Goal: Communication & Community: Answer question/provide support

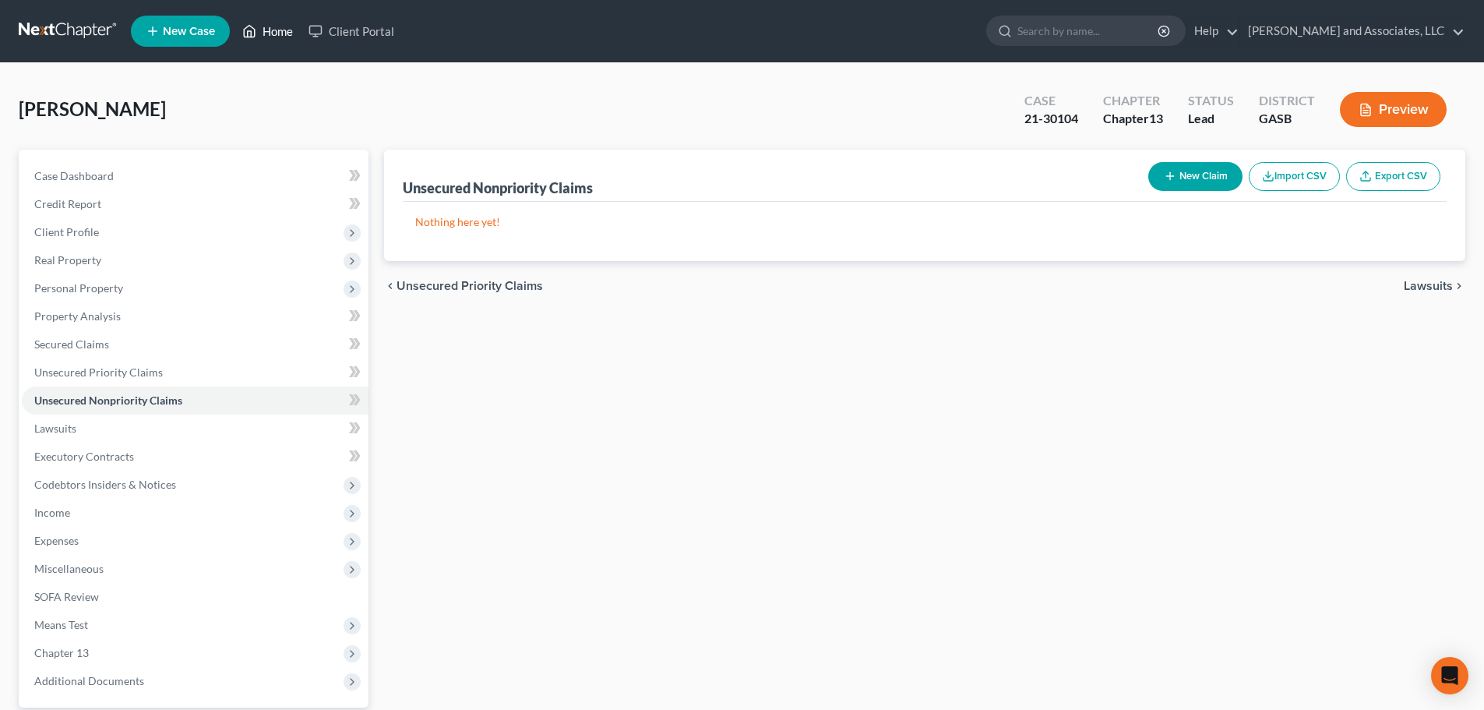
click at [273, 30] on link "Home" at bounding box center [267, 31] width 66 height 28
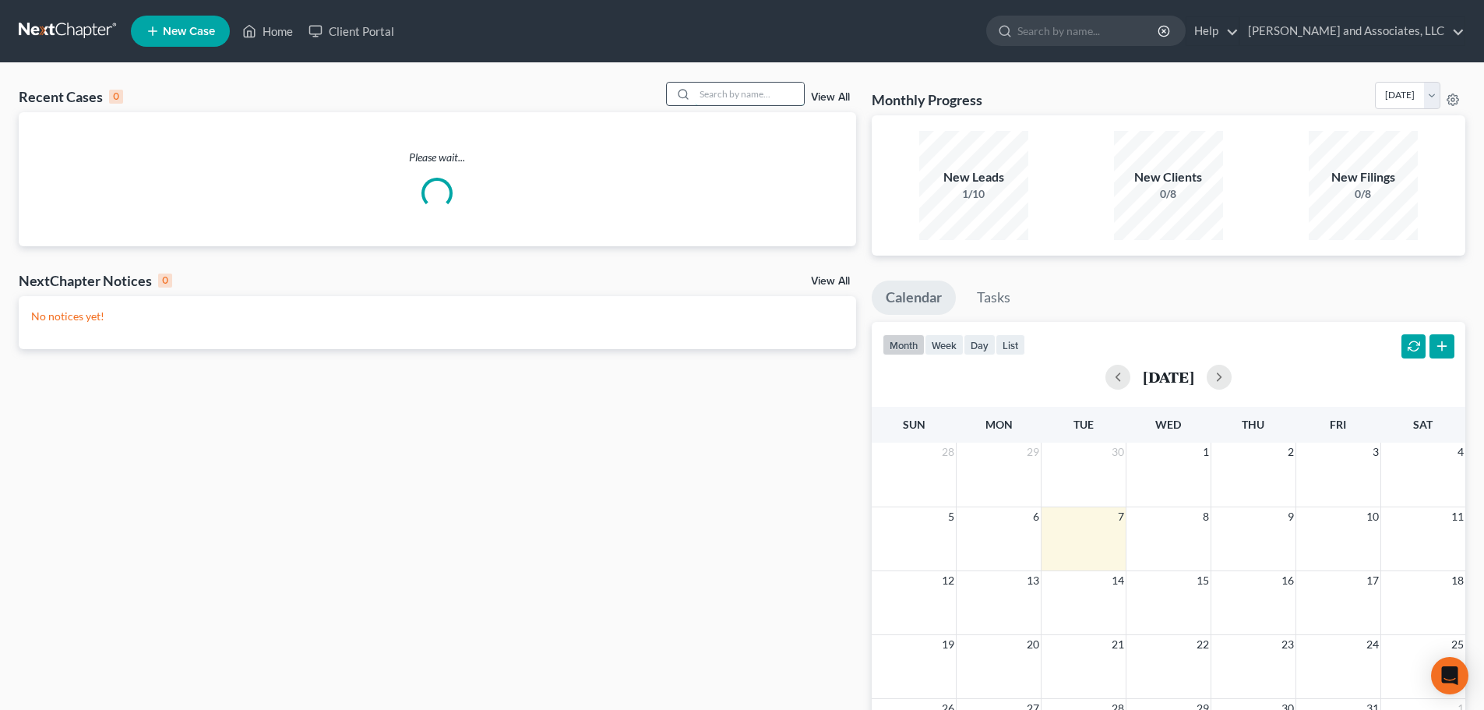
click at [712, 92] on input "search" at bounding box center [749, 94] width 109 height 23
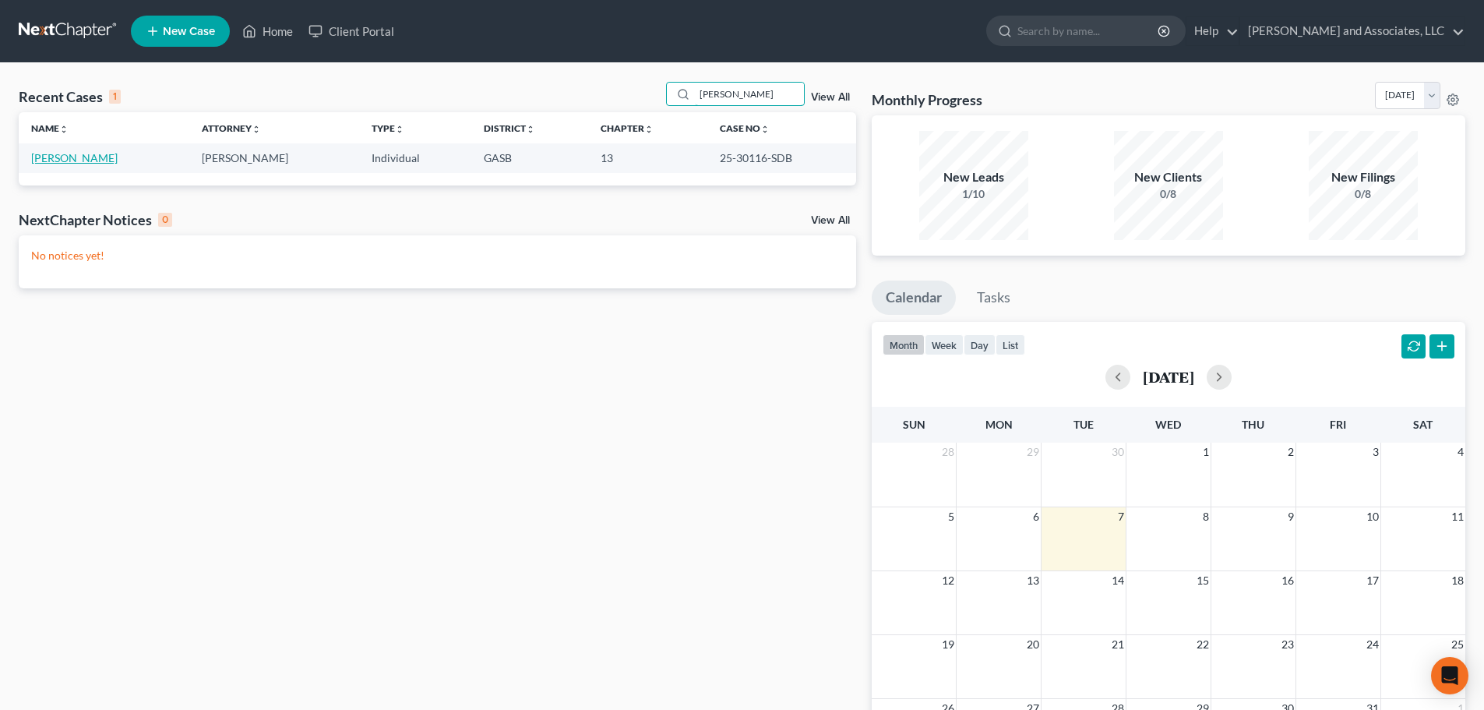
type input "[PERSON_NAME]"
click at [89, 155] on link "[PERSON_NAME]" at bounding box center [74, 157] width 86 height 13
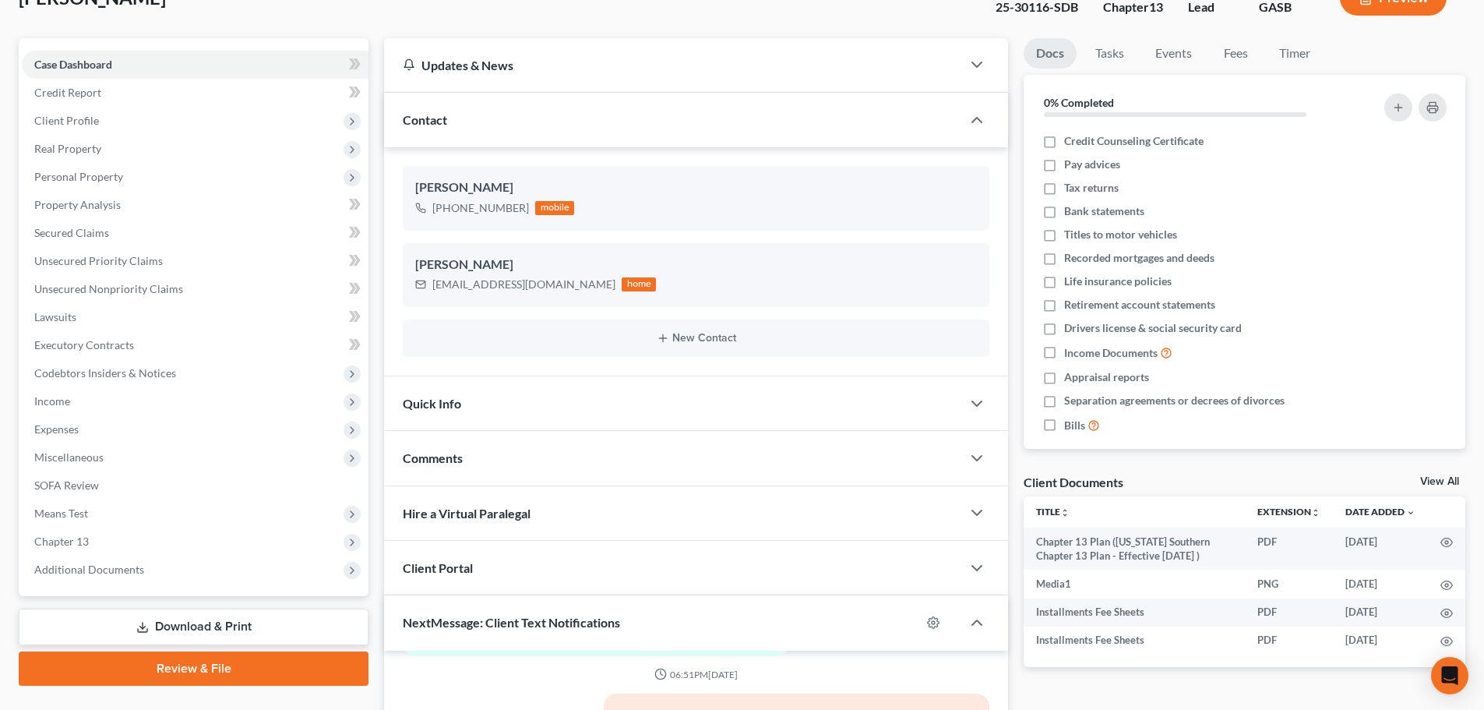
scroll to position [460, 0]
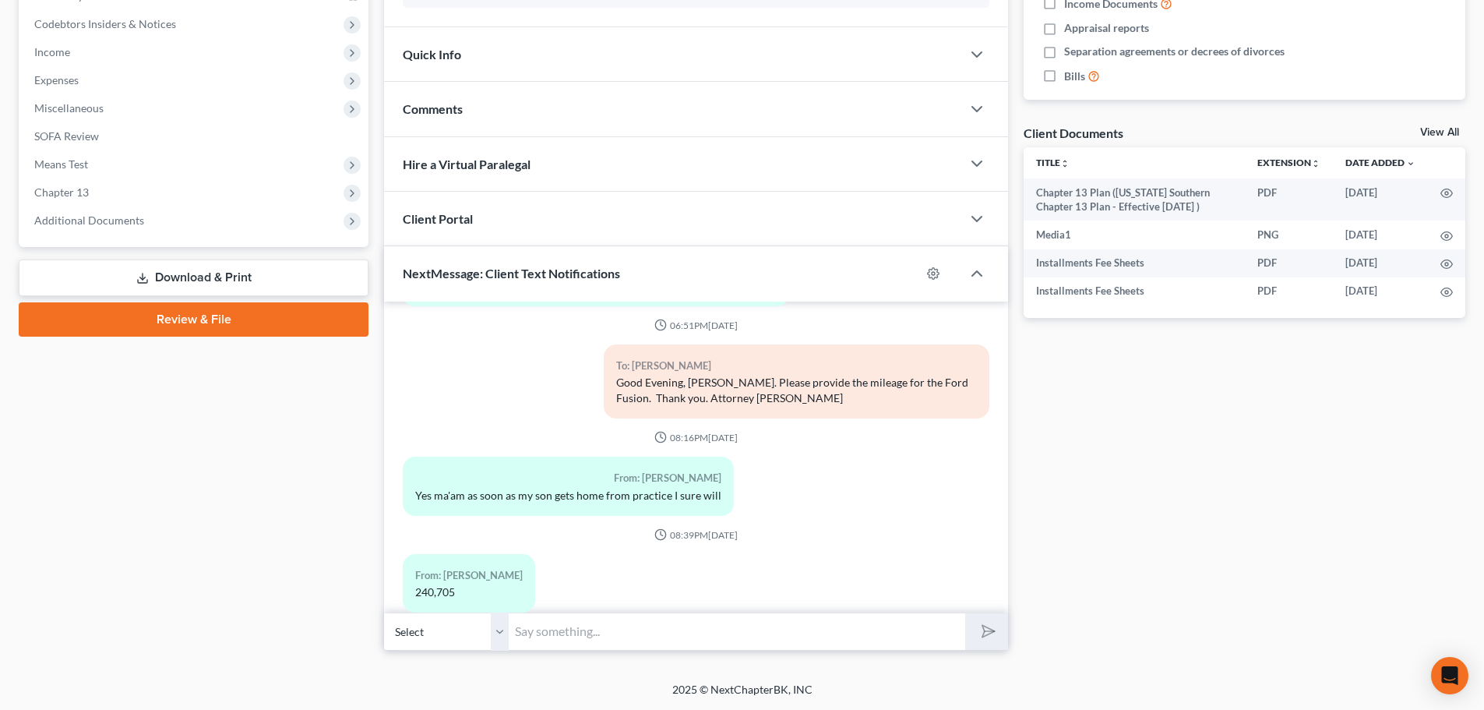
click at [421, 110] on span "Comments" at bounding box center [433, 108] width 60 height 15
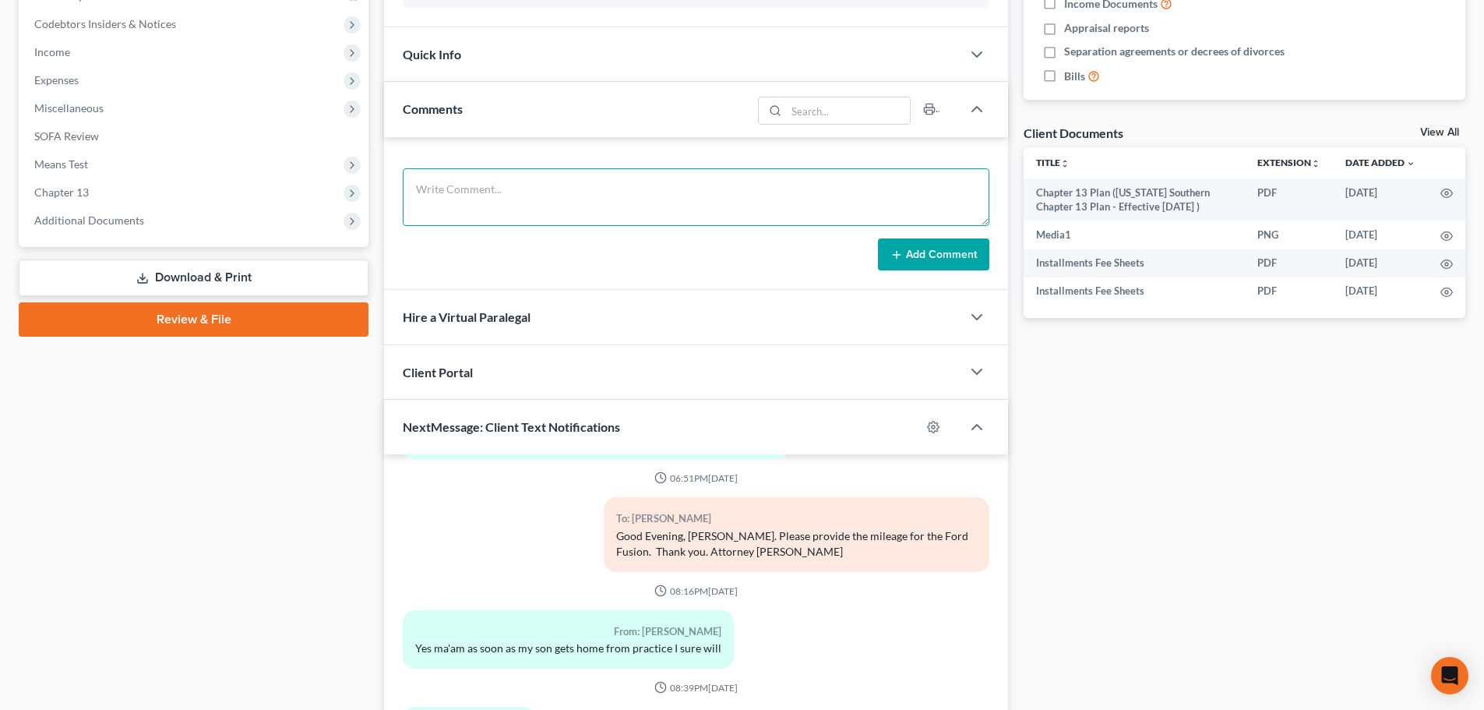
click at [451, 199] on textarea at bounding box center [696, 197] width 587 height 58
paste textarea "Women’s Health Nurse Practitioner — Board Certified"
type textarea "Women’s Health Nurse Practitioner — Board Certified"
drag, startPoint x: 615, startPoint y: 188, endPoint x: 400, endPoint y: 167, distance: 216.8
click at [400, 162] on div "Women’s Health Nurse Practitioner — Board Certified Add Comment" at bounding box center [696, 213] width 624 height 153
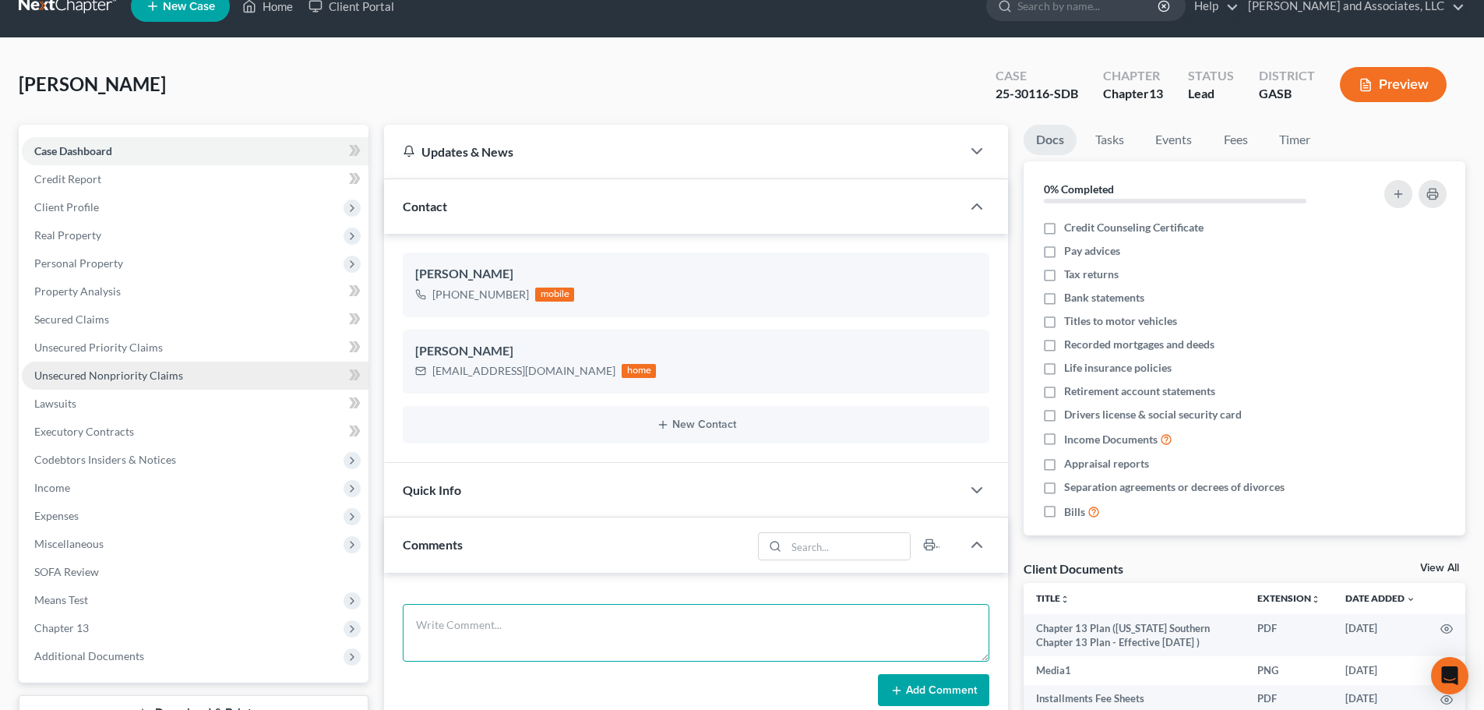
scroll to position [0, 0]
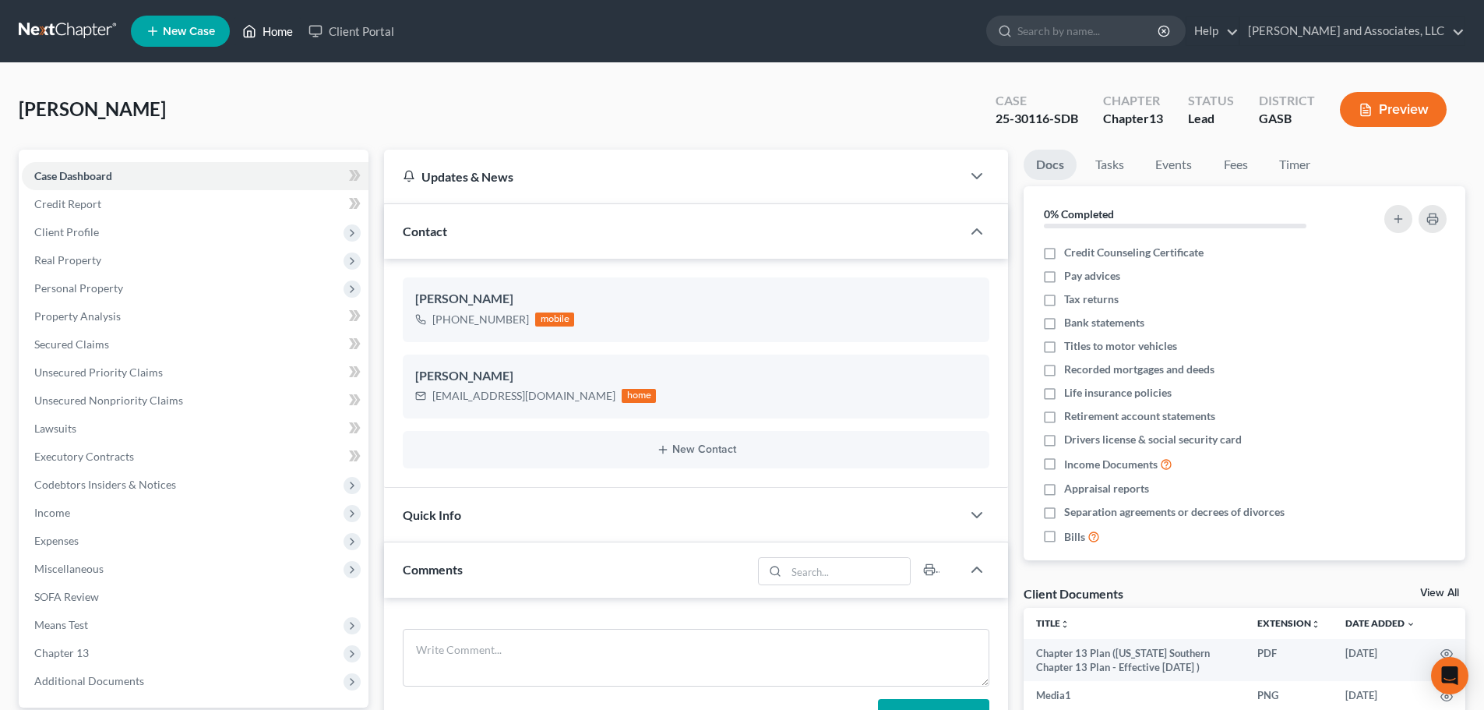
click at [264, 26] on link "Home" at bounding box center [267, 31] width 66 height 28
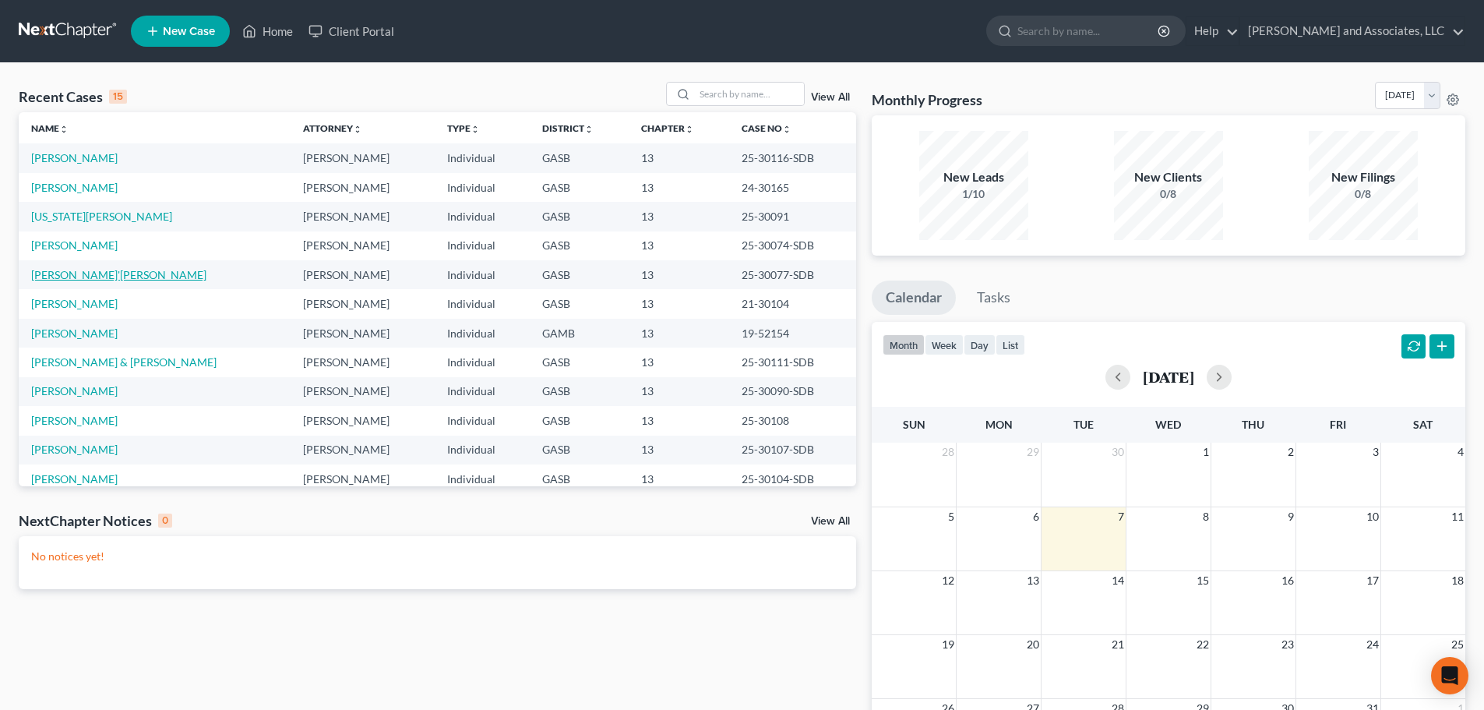
click at [90, 273] on link "[PERSON_NAME]'[PERSON_NAME]" at bounding box center [118, 274] width 175 height 13
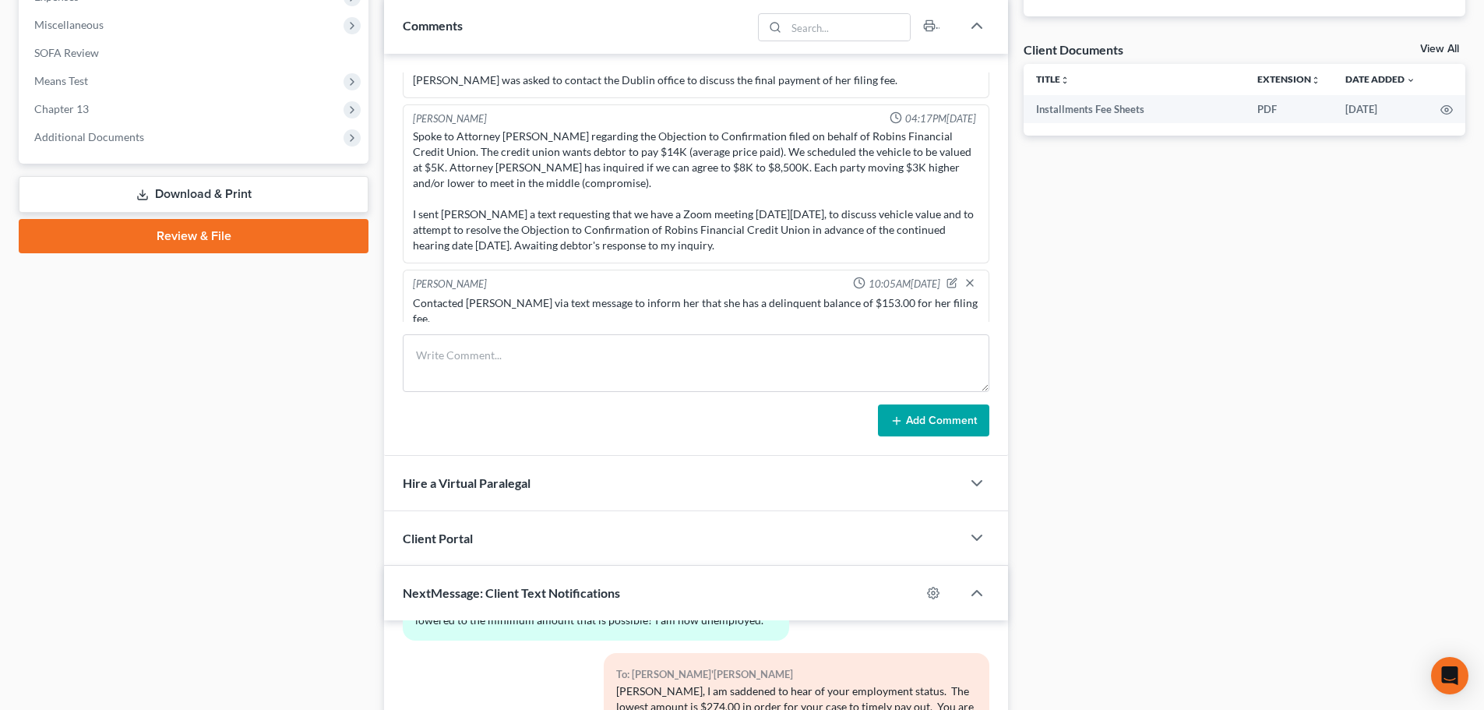
scroll to position [545, 0]
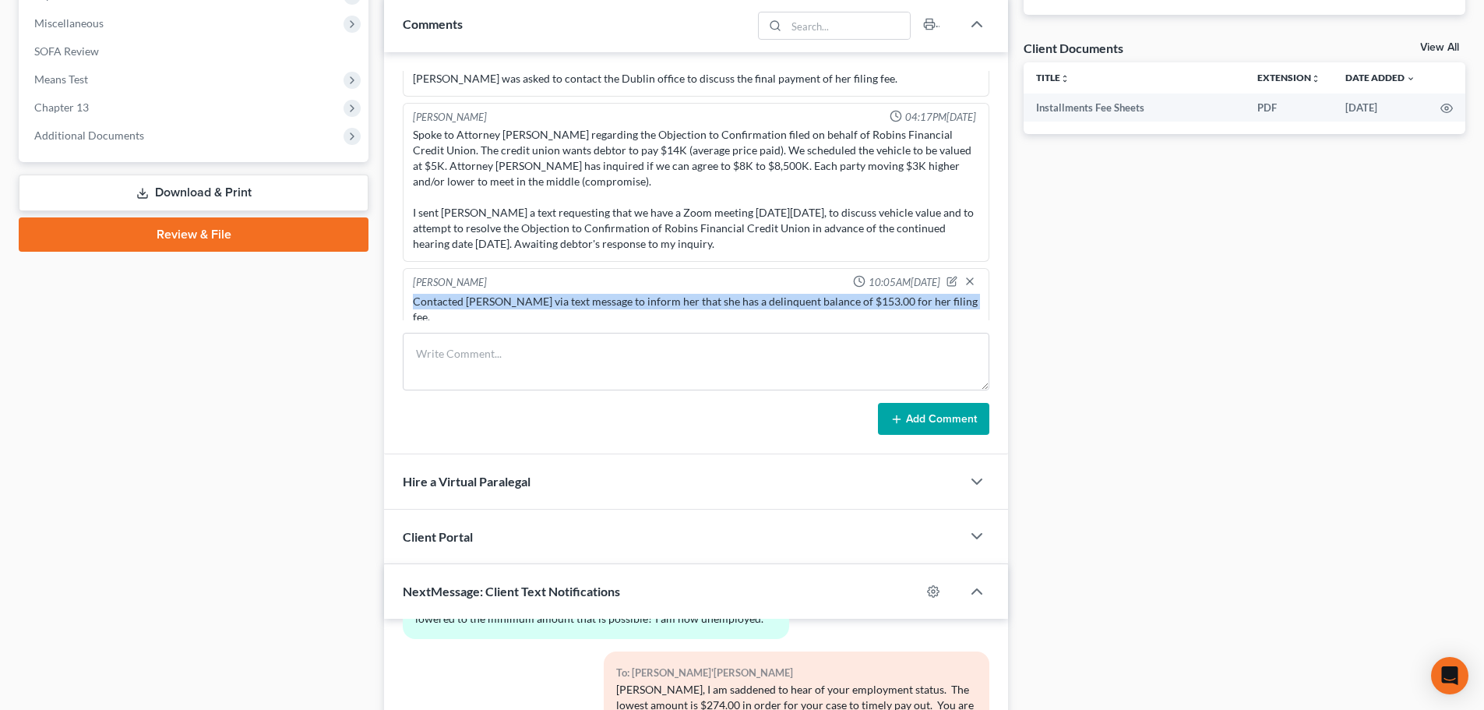
drag, startPoint x: 414, startPoint y: 299, endPoint x: 955, endPoint y: 301, distance: 540.6
click at [955, 301] on div "Contacted [PERSON_NAME] via text message to inform her that she has a delinquen…" at bounding box center [696, 309] width 566 height 31
copy div "Contacted [PERSON_NAME] via text message to inform her that she has a delinquen…"
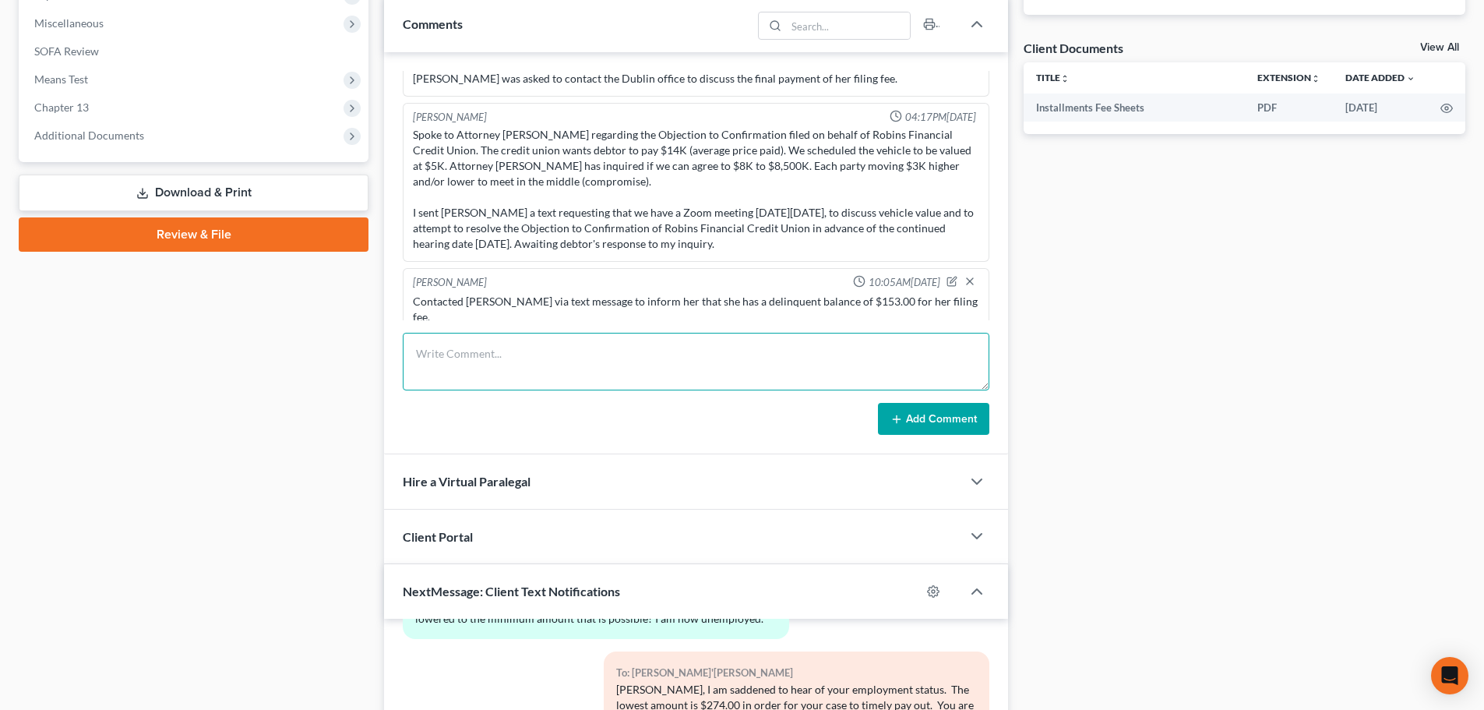
click at [556, 359] on textarea at bounding box center [696, 362] width 587 height 58
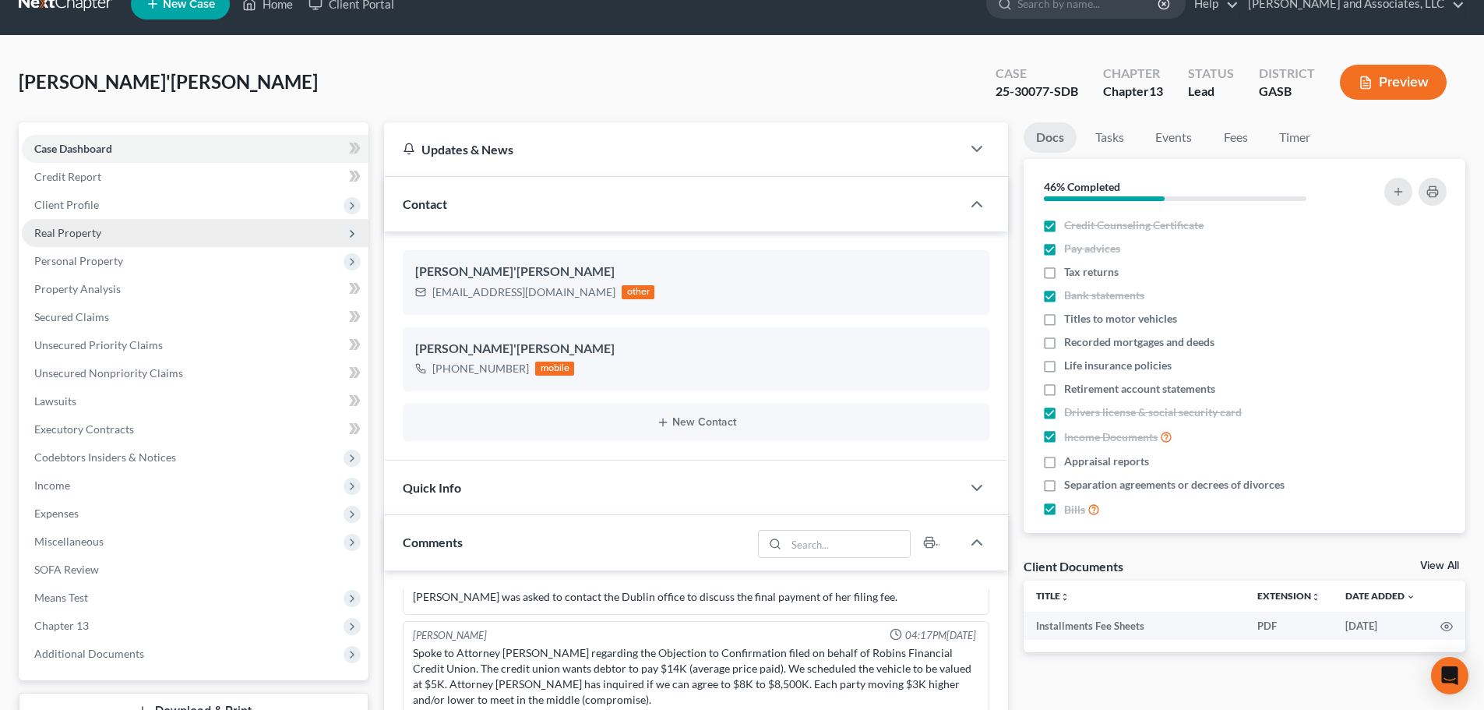
scroll to position [0, 0]
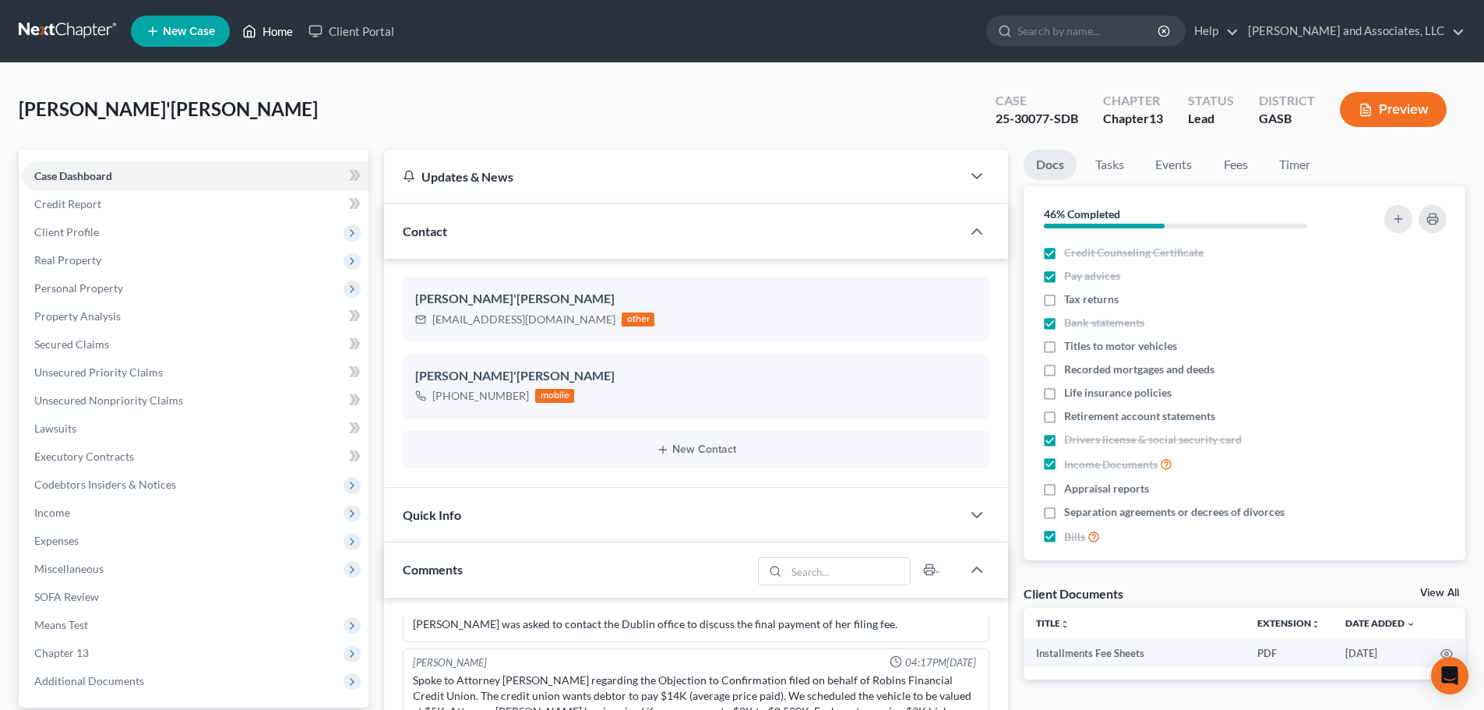
click at [273, 26] on link "Home" at bounding box center [267, 31] width 66 height 28
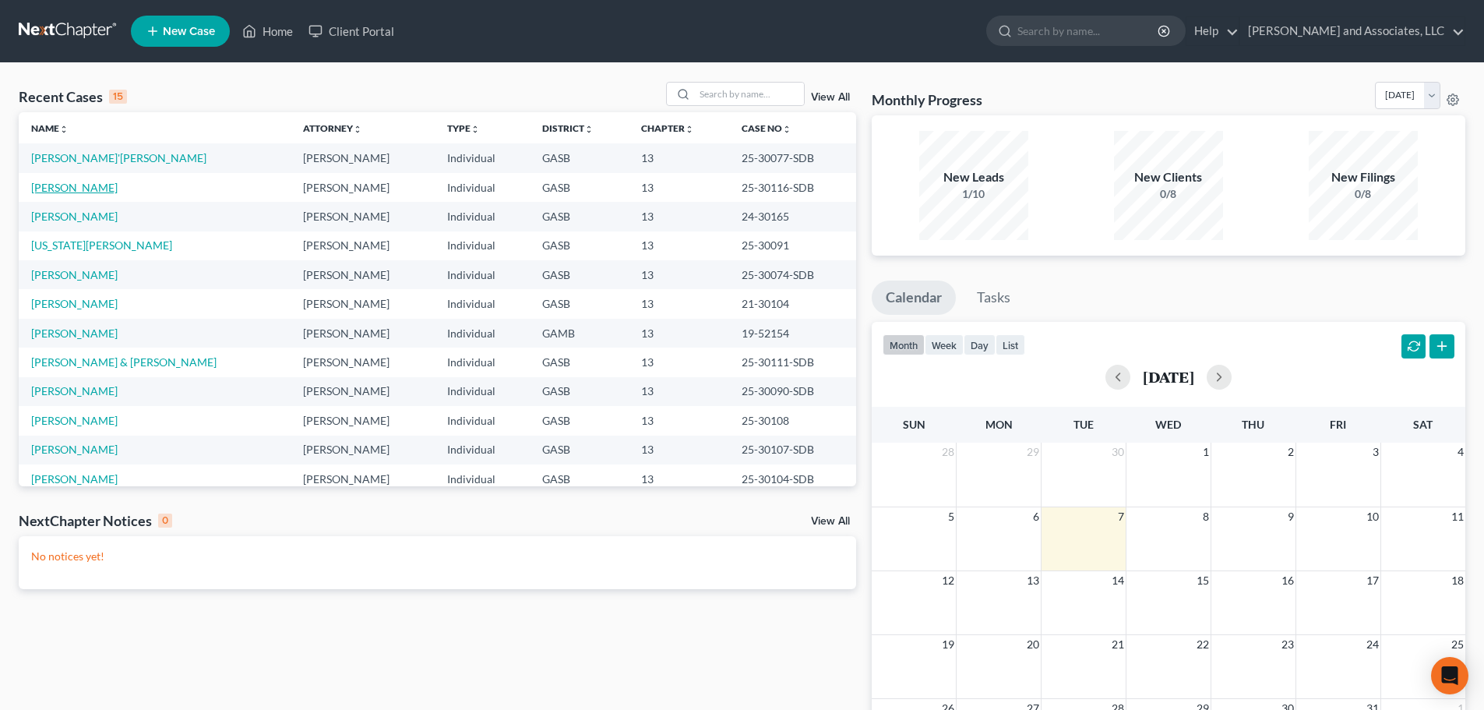
click at [65, 187] on link "[PERSON_NAME]" at bounding box center [74, 187] width 86 height 13
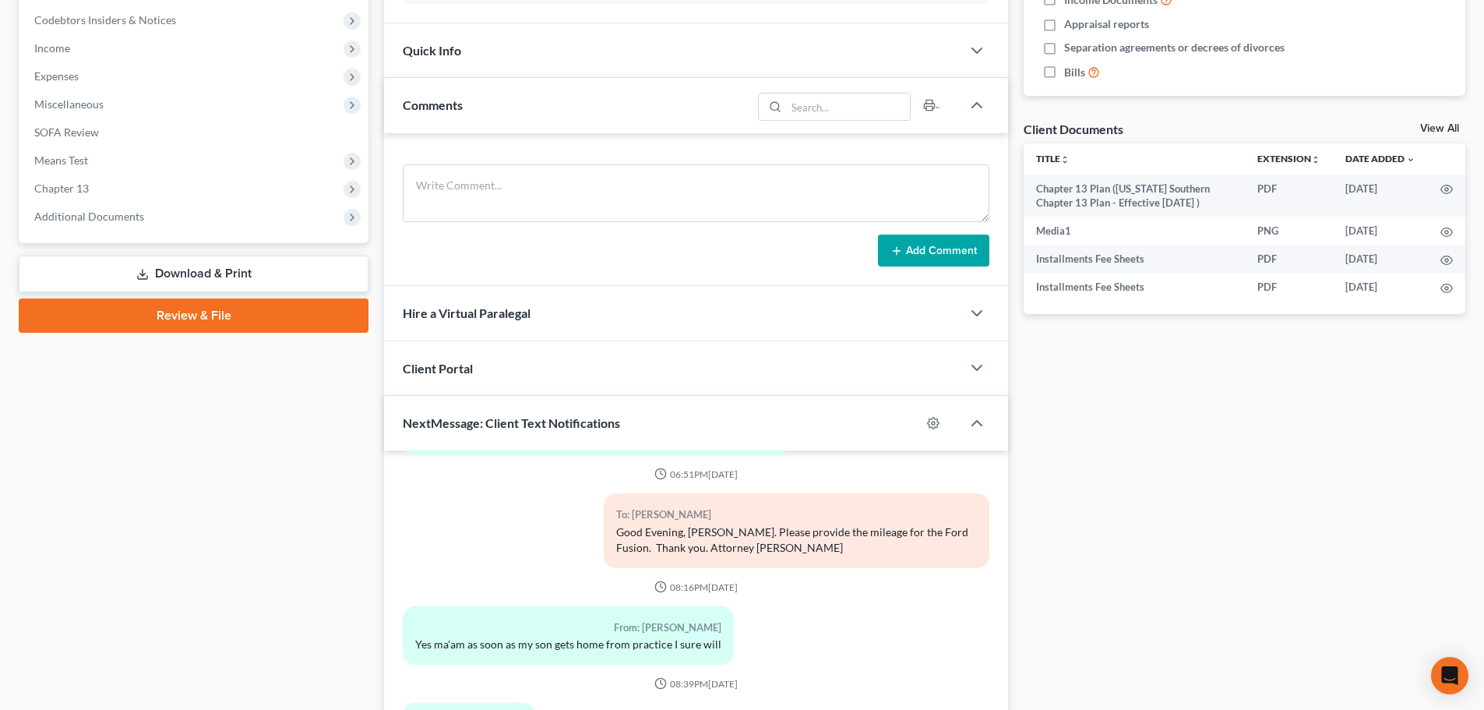
scroll to position [467, 0]
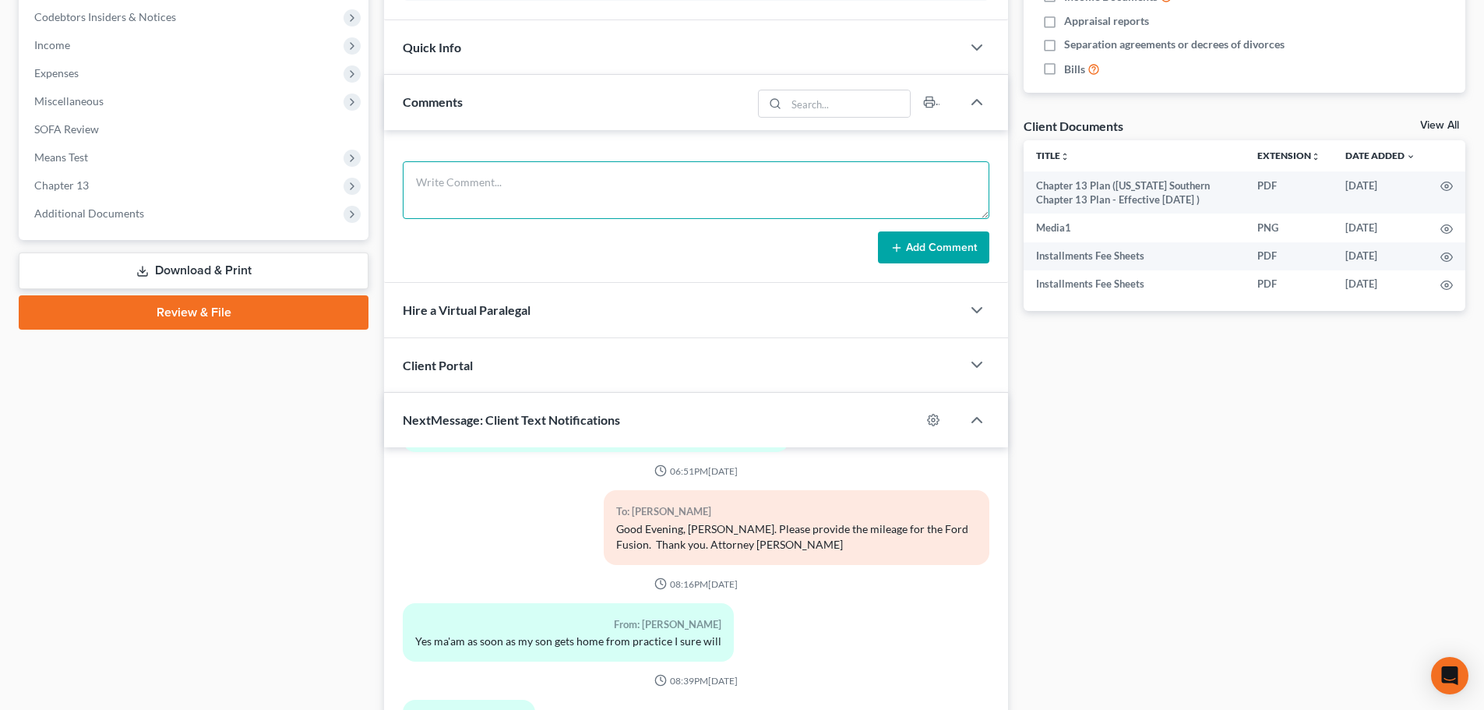
click at [458, 183] on textarea at bounding box center [696, 190] width 587 height 58
paste textarea "Contacted [PERSON_NAME] via text message to inform her that she has a delinquen…"
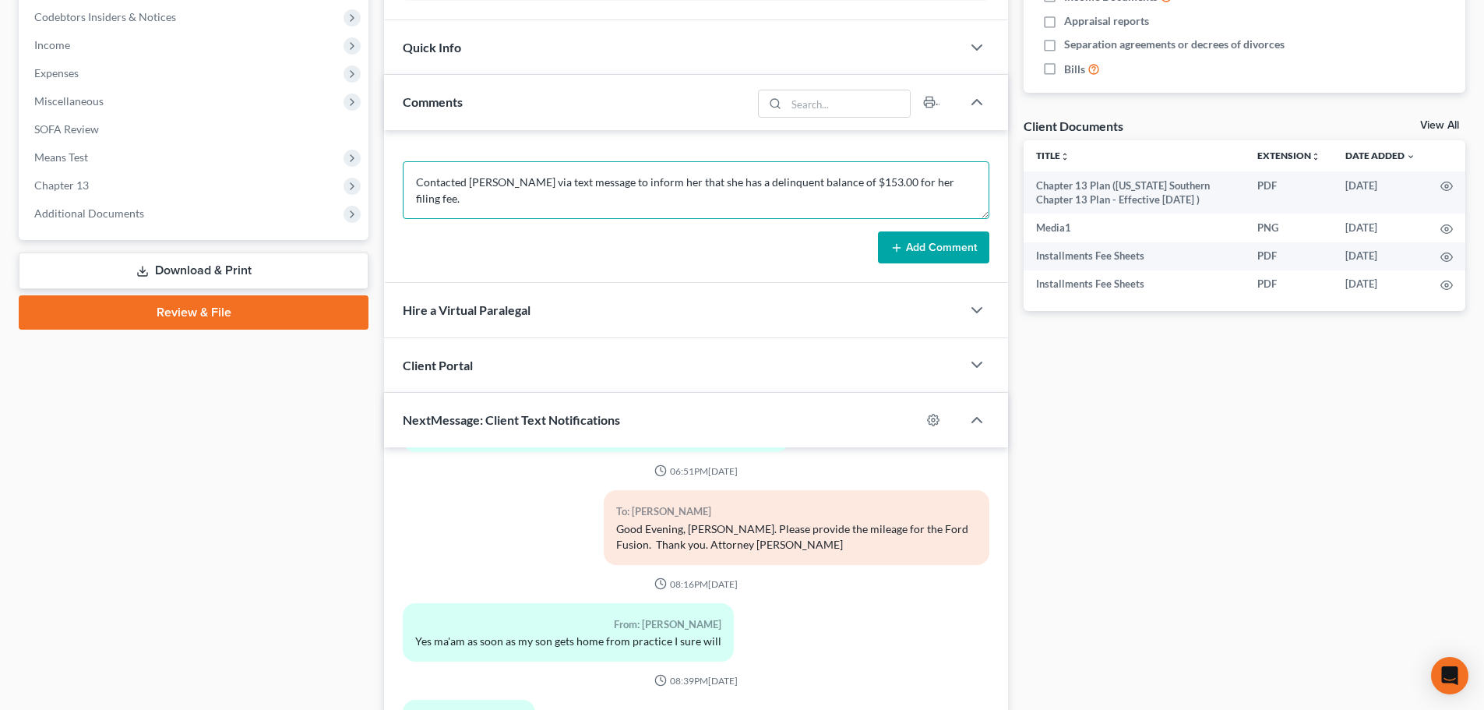
drag, startPoint x: 486, startPoint y: 180, endPoint x: 501, endPoint y: 180, distance: 14.8
click at [501, 180] on textarea "Contacted [PERSON_NAME] via text message to inform her that she has a delinquen…" at bounding box center [696, 190] width 587 height 58
drag, startPoint x: 487, startPoint y: 181, endPoint x: 514, endPoint y: 180, distance: 27.3
click at [514, 180] on textarea "Contacted [PERSON_NAME] via text message to inform her that she has a delinquen…" at bounding box center [696, 190] width 587 height 58
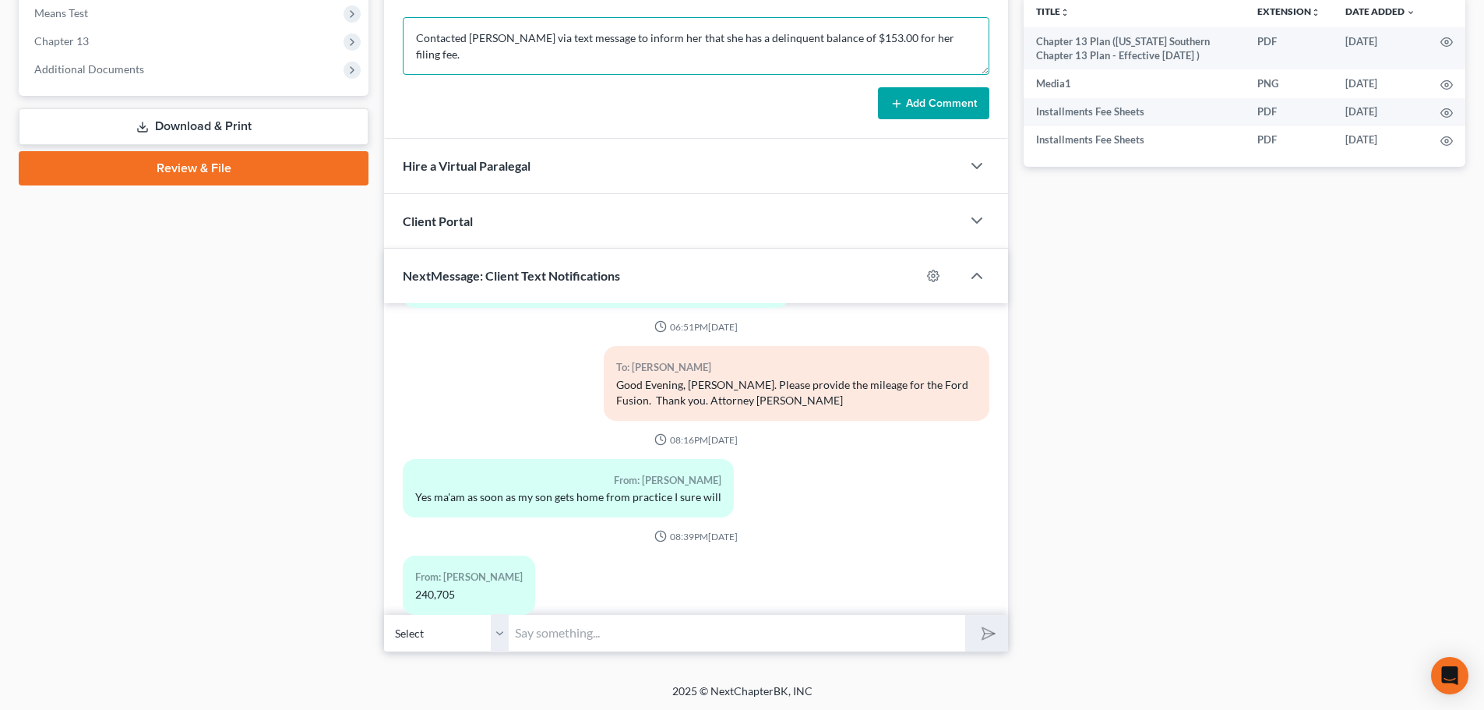
scroll to position [613, 0]
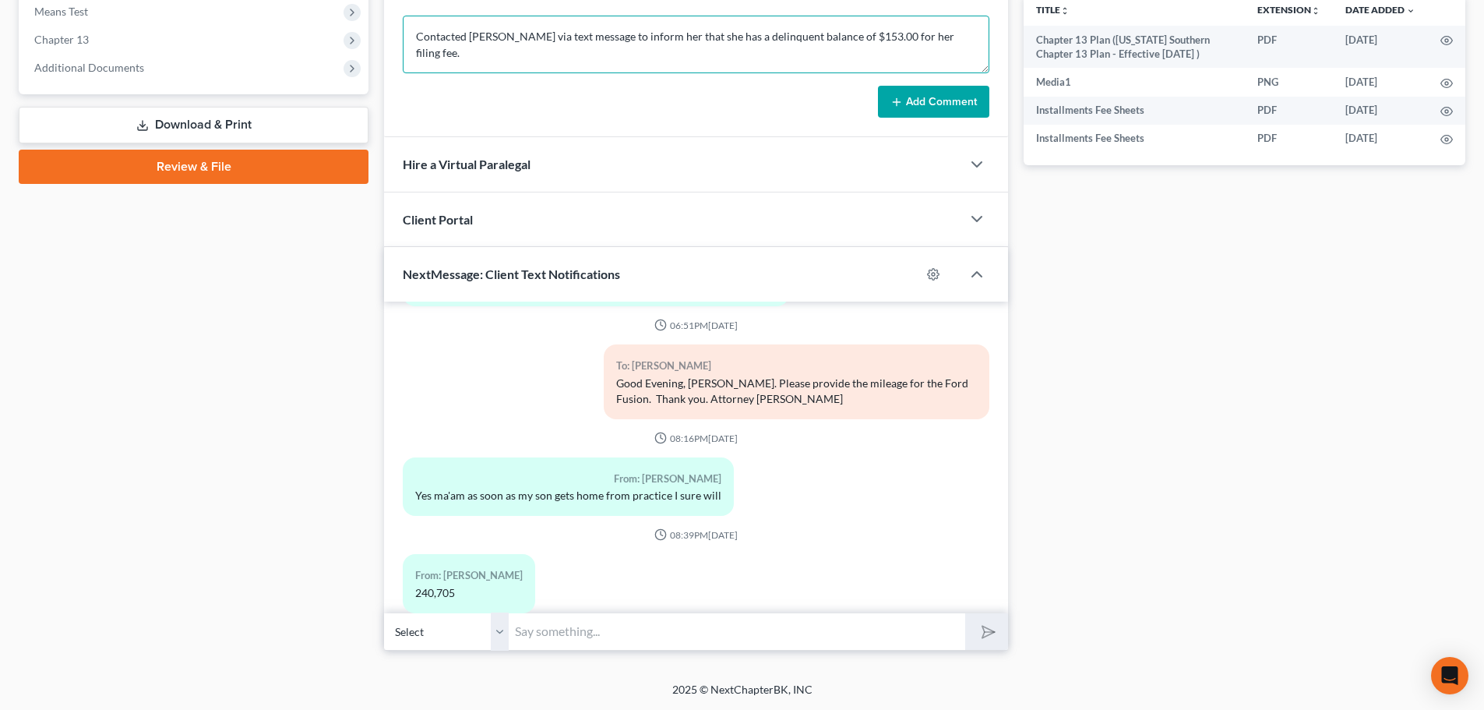
type textarea "Contacted [PERSON_NAME] via text message to inform her that she has a delinquen…"
click at [579, 627] on input "text" at bounding box center [737, 631] width 456 height 38
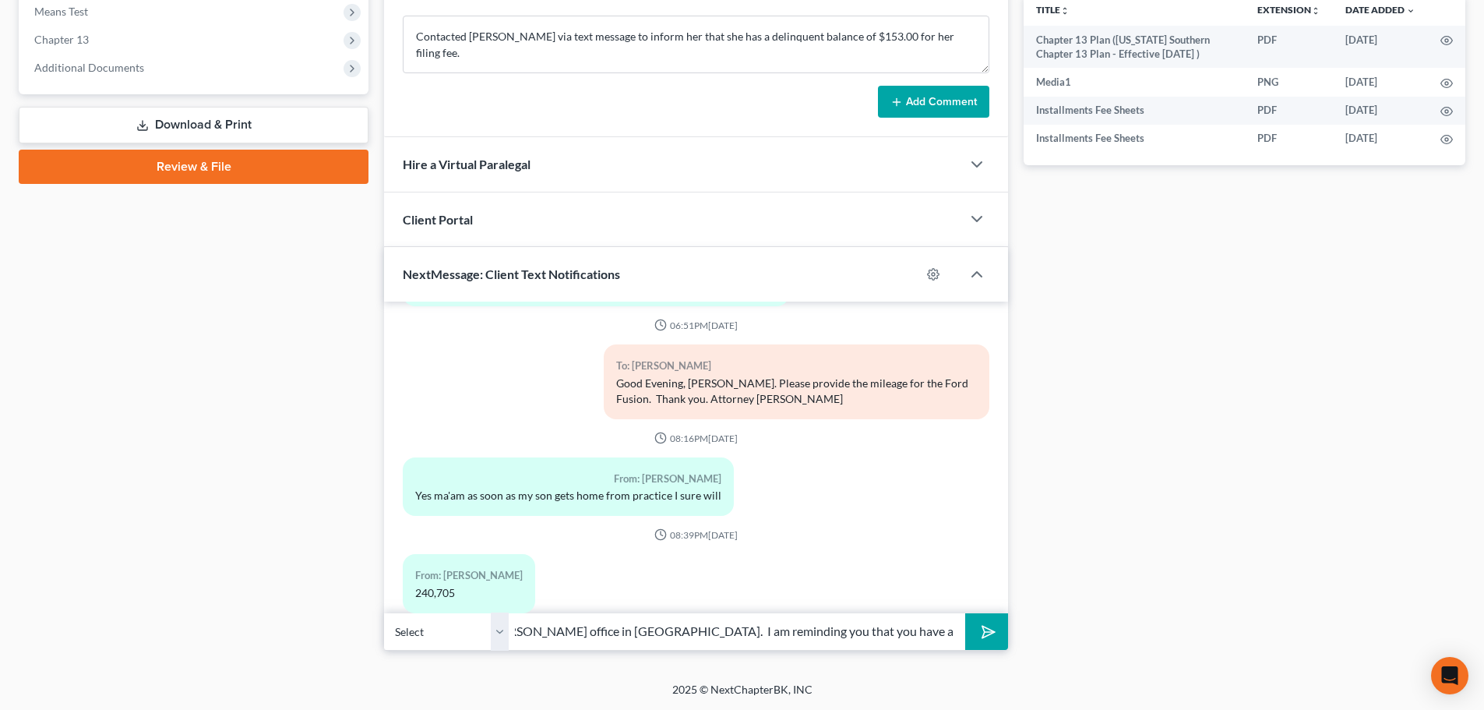
scroll to position [0, 422]
type input "Good afternoon [PERSON_NAME], this [PERSON_NAME] from Attorney [PERSON_NAME] of…"
click at [990, 633] on icon "submit" at bounding box center [985, 632] width 22 height 22
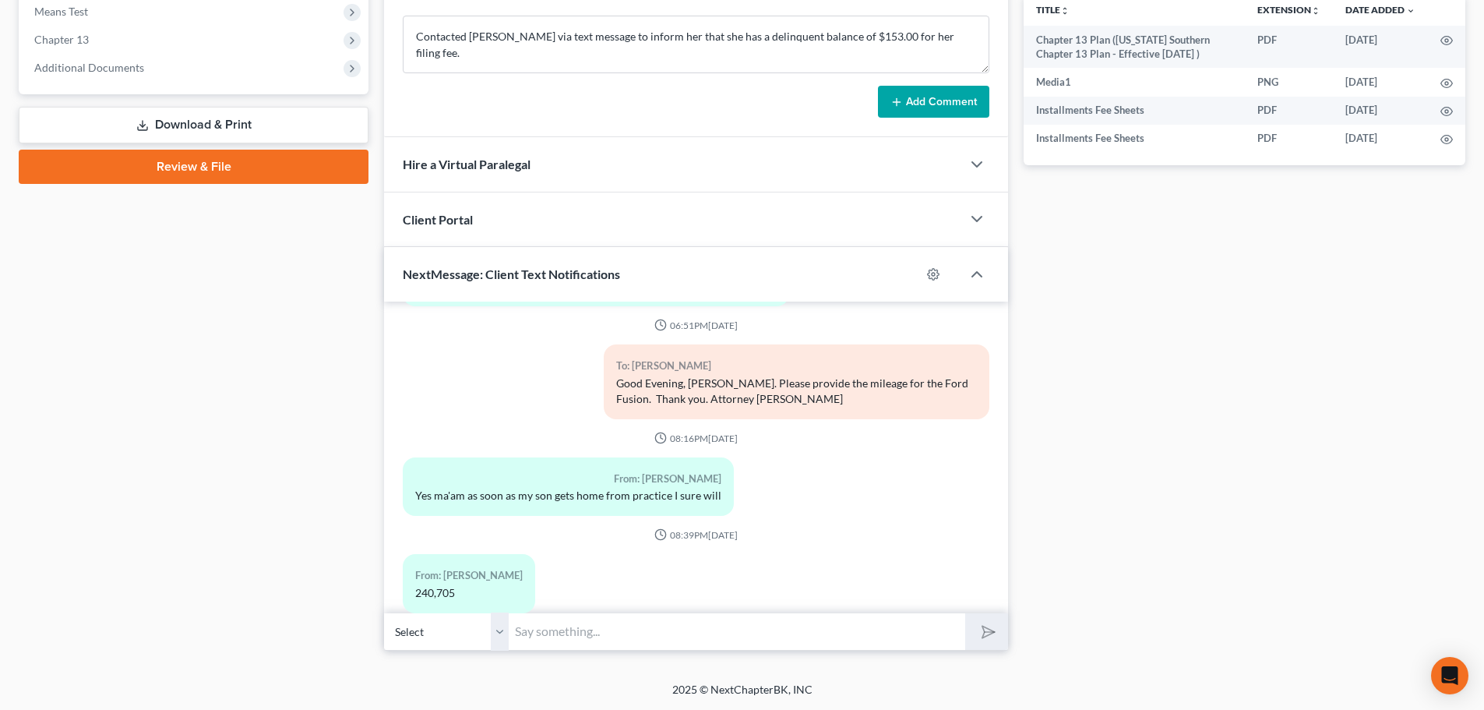
scroll to position [8654, 0]
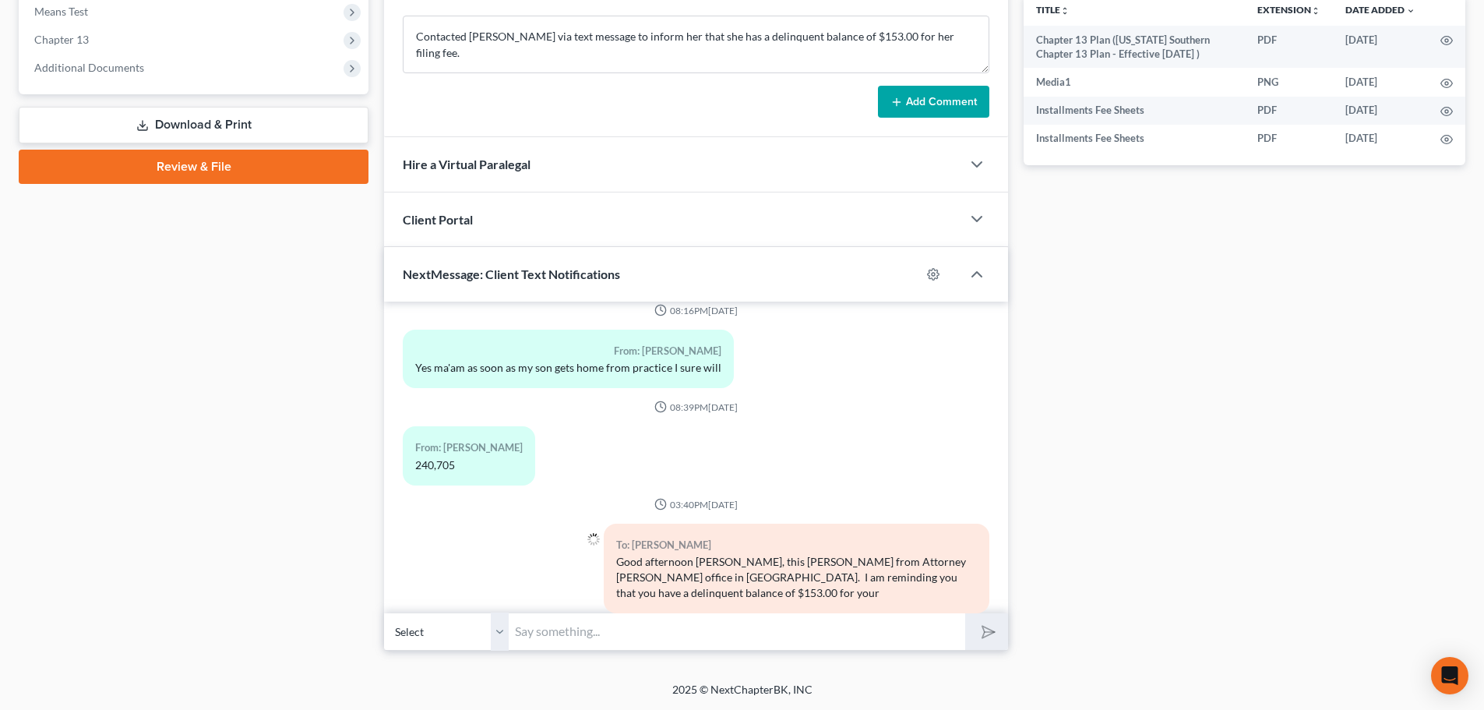
click at [551, 636] on input "text" at bounding box center [737, 631] width 456 height 38
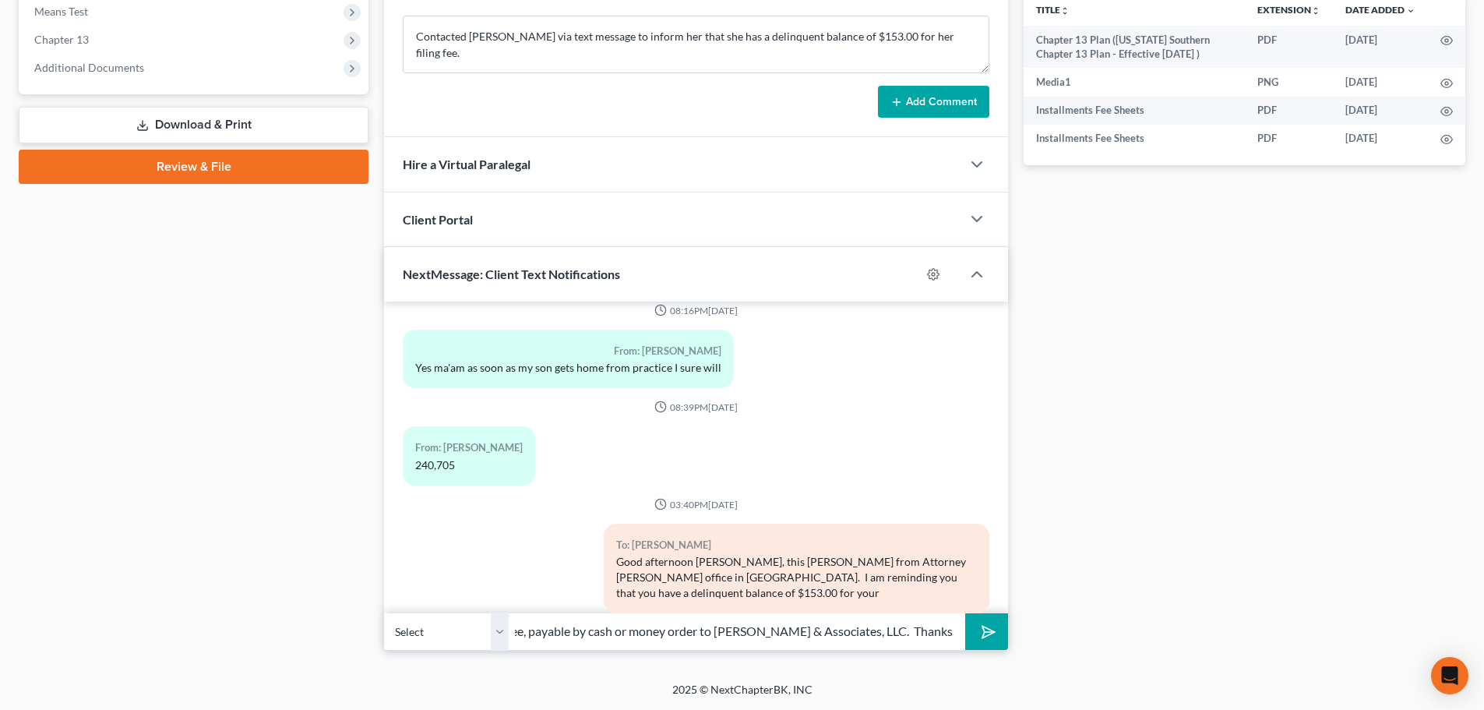
scroll to position [0, 39]
type input "filing fee, payable by cash or money order to [PERSON_NAME] & Associates, LLC. …"
click at [988, 634] on polygon "submit" at bounding box center [985, 631] width 19 height 19
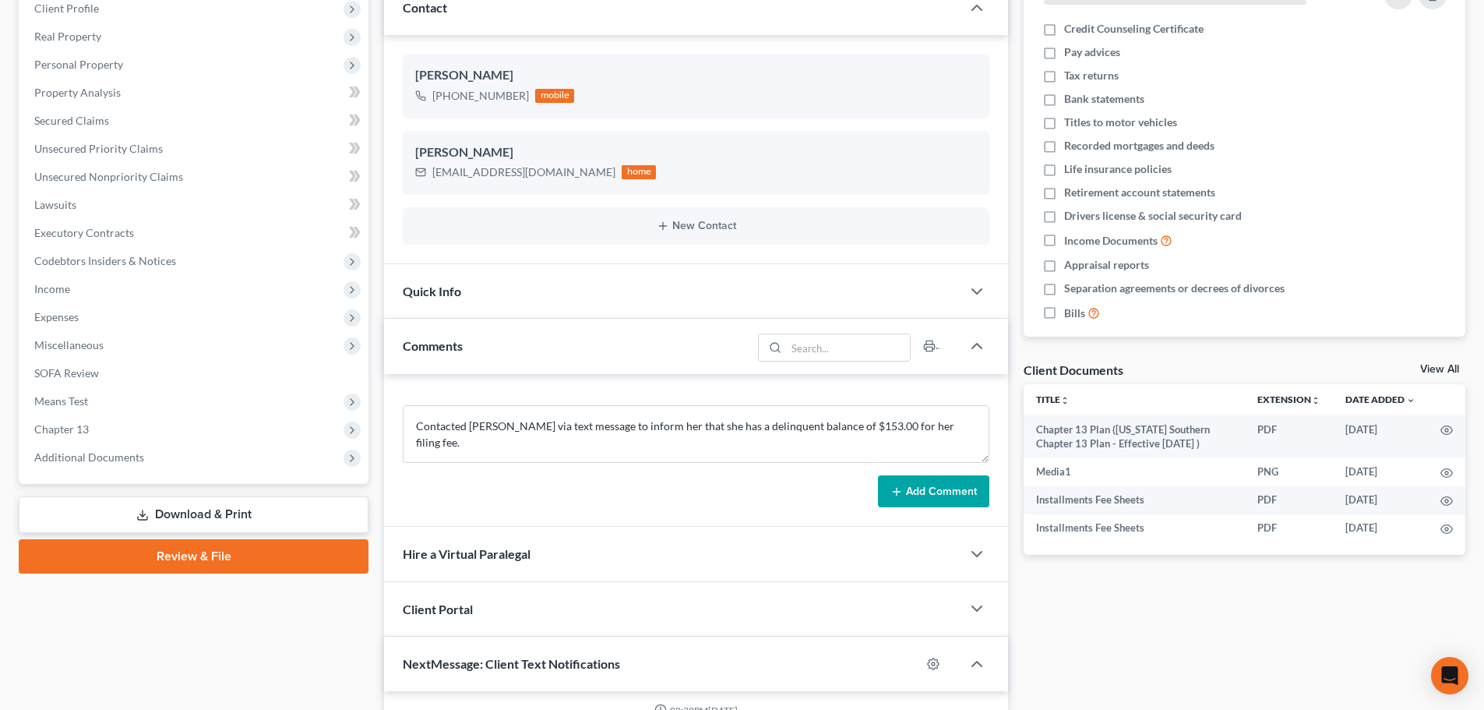
scroll to position [0, 0]
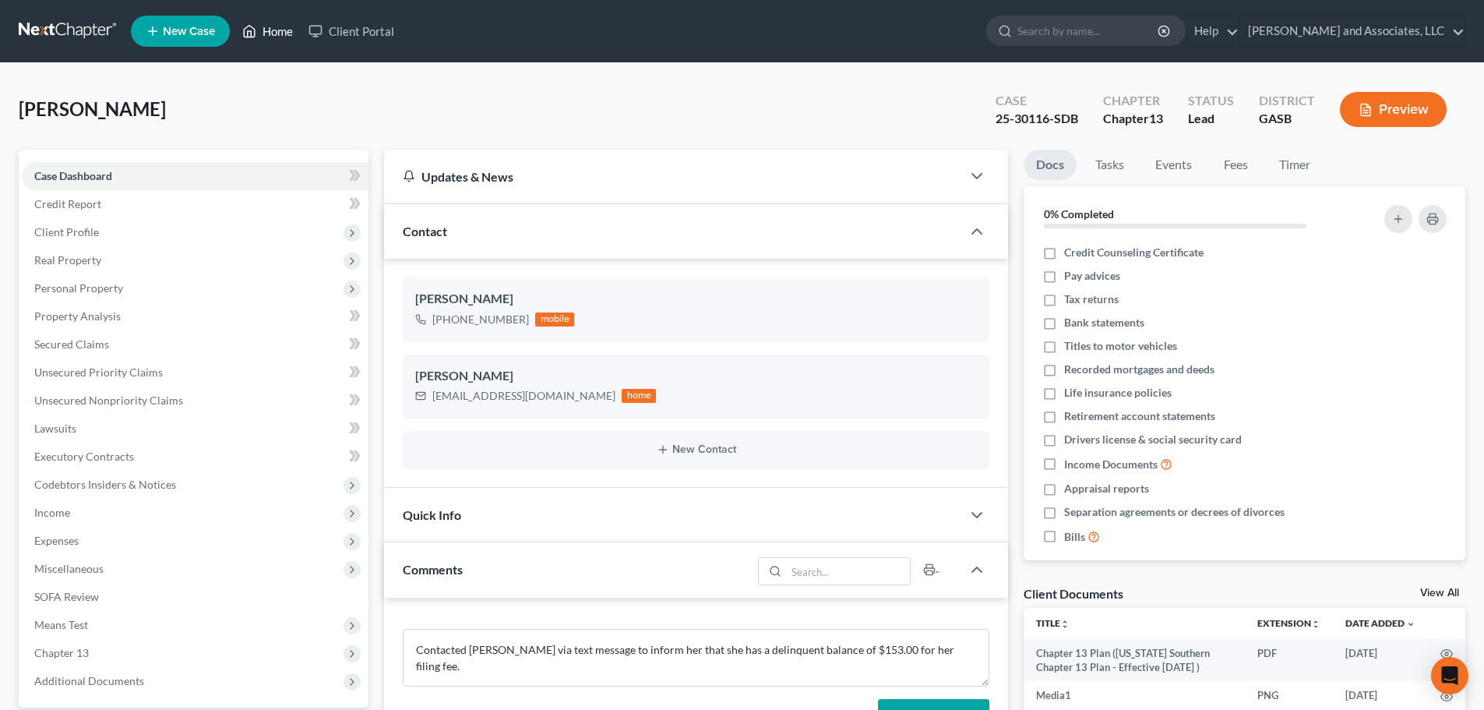
click at [279, 30] on link "Home" at bounding box center [267, 31] width 66 height 28
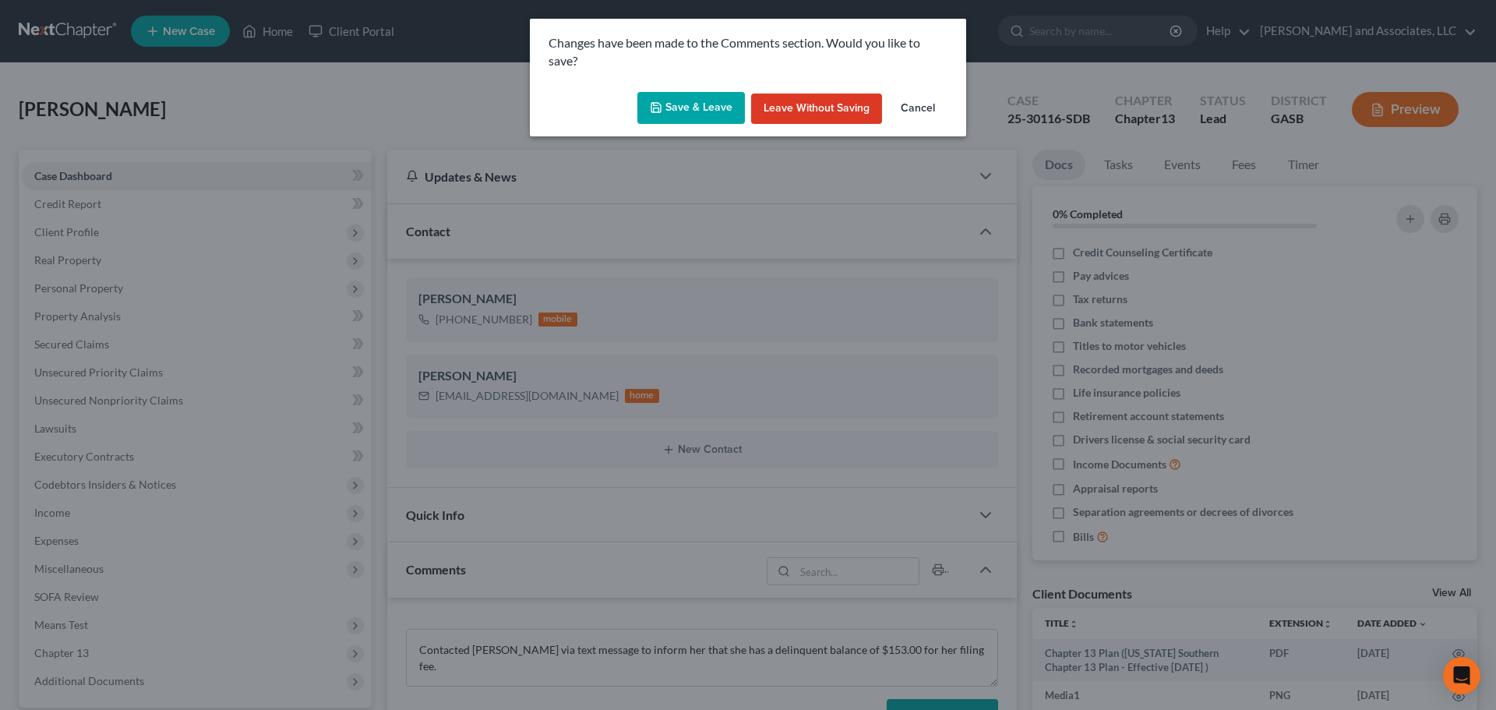
click at [694, 107] on button "Save & Leave" at bounding box center [690, 108] width 107 height 33
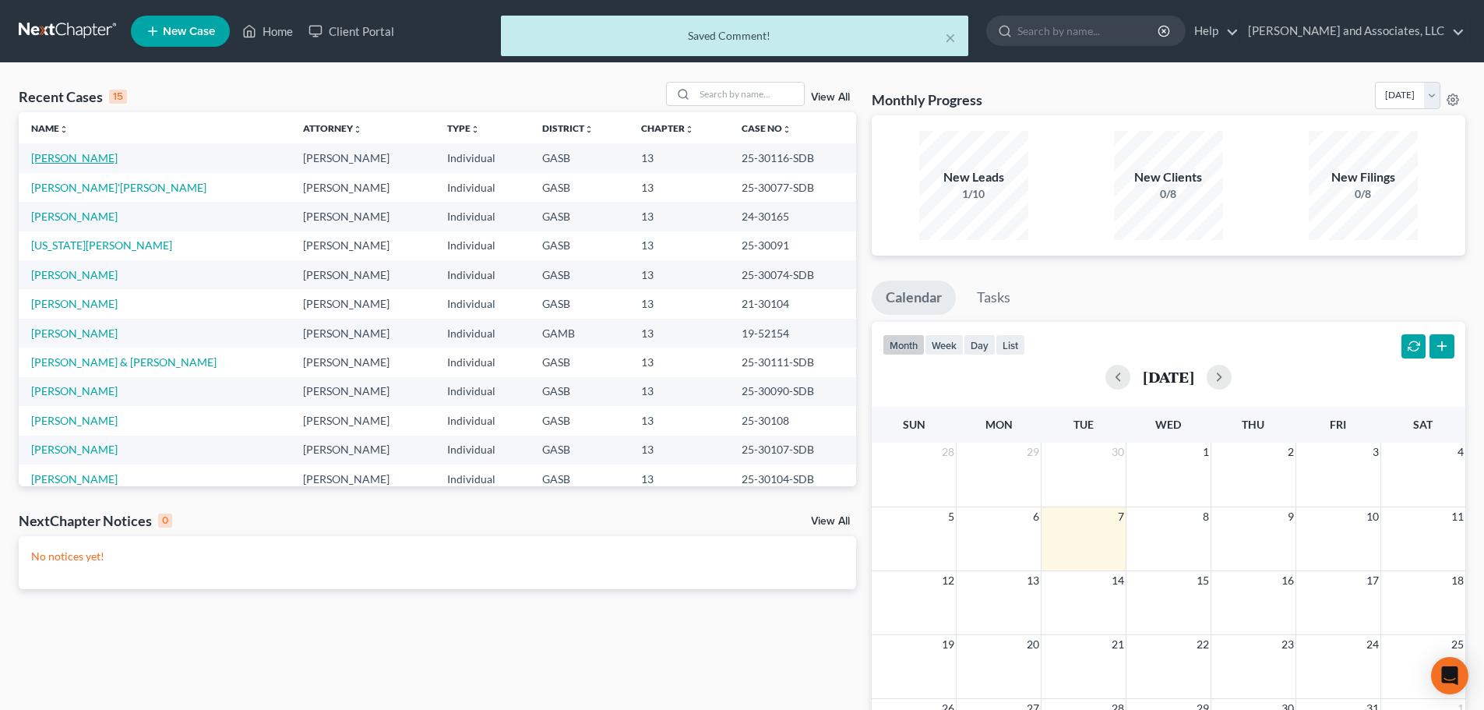
click at [106, 159] on link "[PERSON_NAME]" at bounding box center [74, 157] width 86 height 13
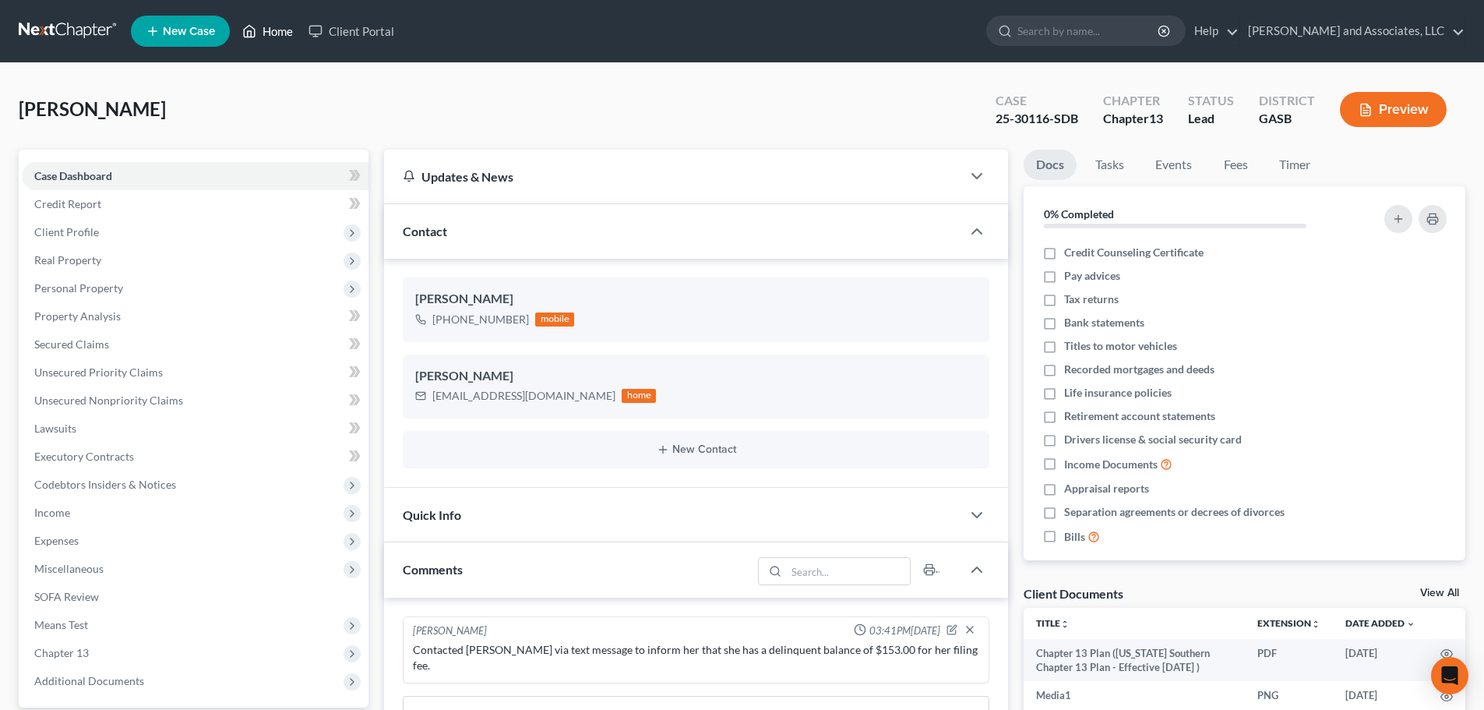
click at [277, 32] on link "Home" at bounding box center [267, 31] width 66 height 28
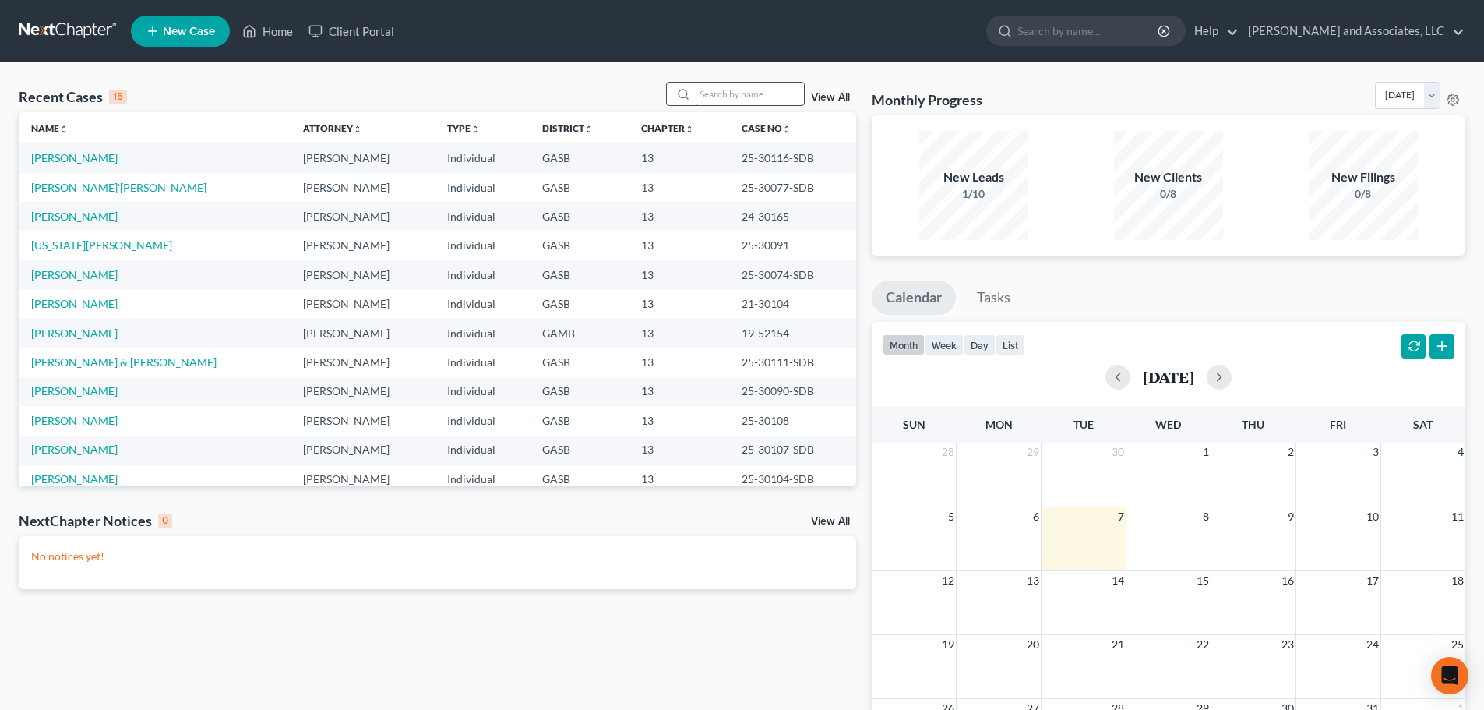
click at [705, 96] on input "search" at bounding box center [749, 94] width 109 height 23
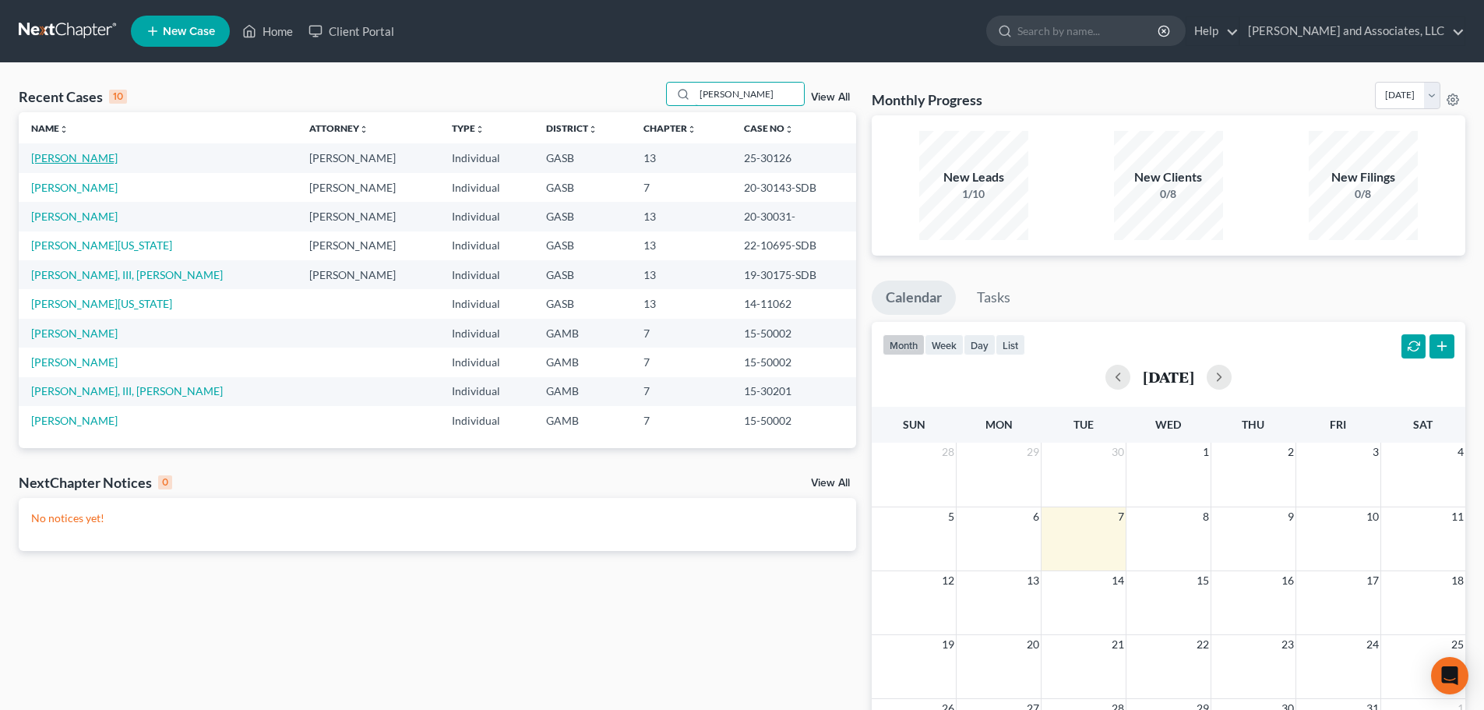
type input "[PERSON_NAME]"
click at [95, 160] on link "[PERSON_NAME]" at bounding box center [74, 157] width 86 height 13
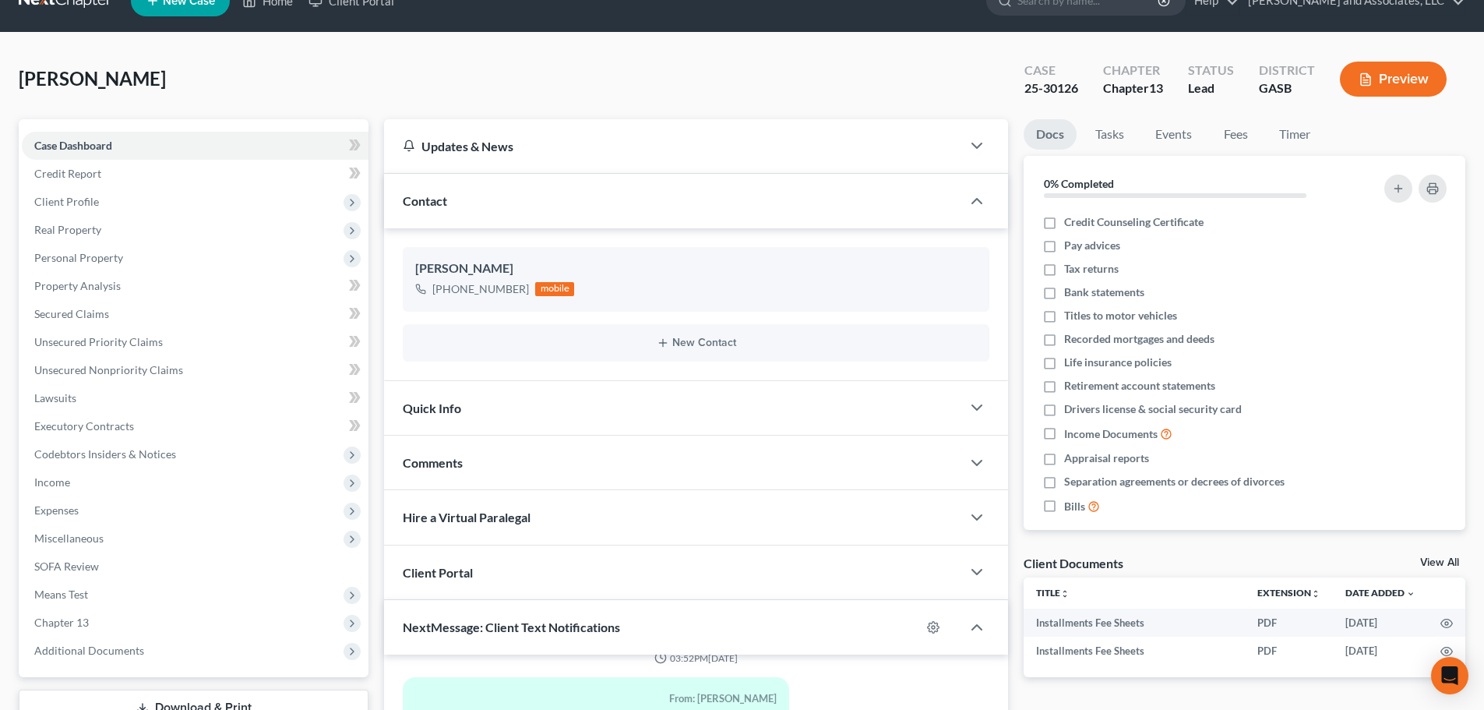
scroll to position [78, 0]
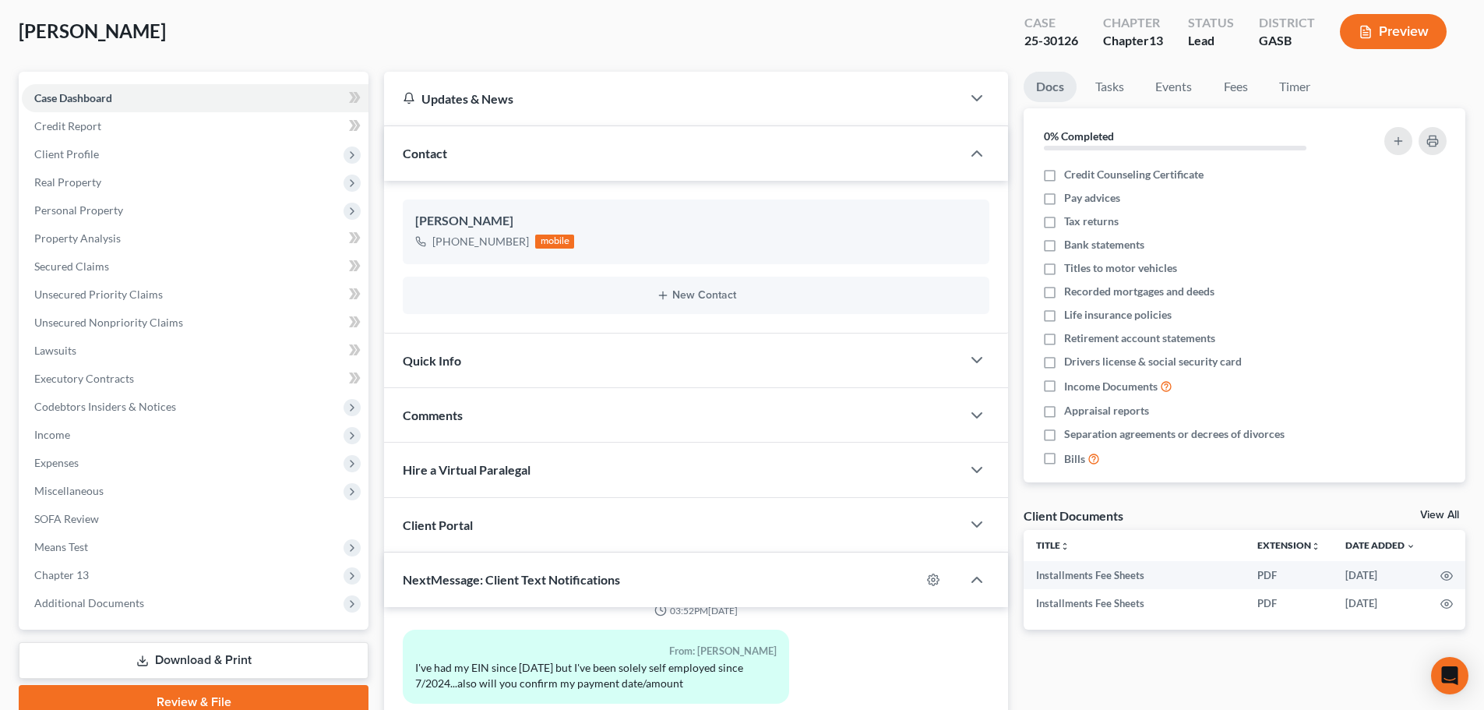
click at [534, 424] on div "Comments" at bounding box center [672, 415] width 577 height 54
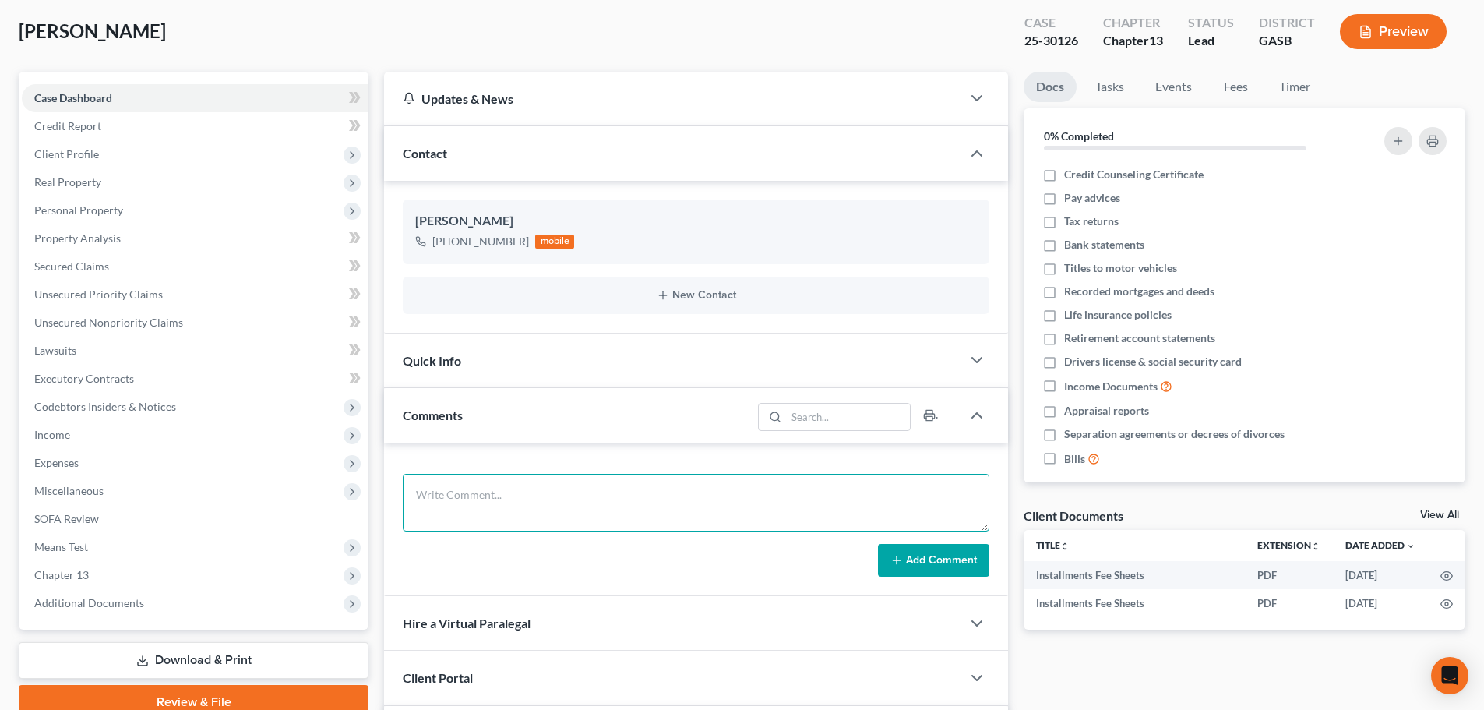
click at [501, 503] on textarea at bounding box center [696, 503] width 587 height 58
paste textarea "Contacted [PERSON_NAME] via text message to inform her that she has a delinquen…"
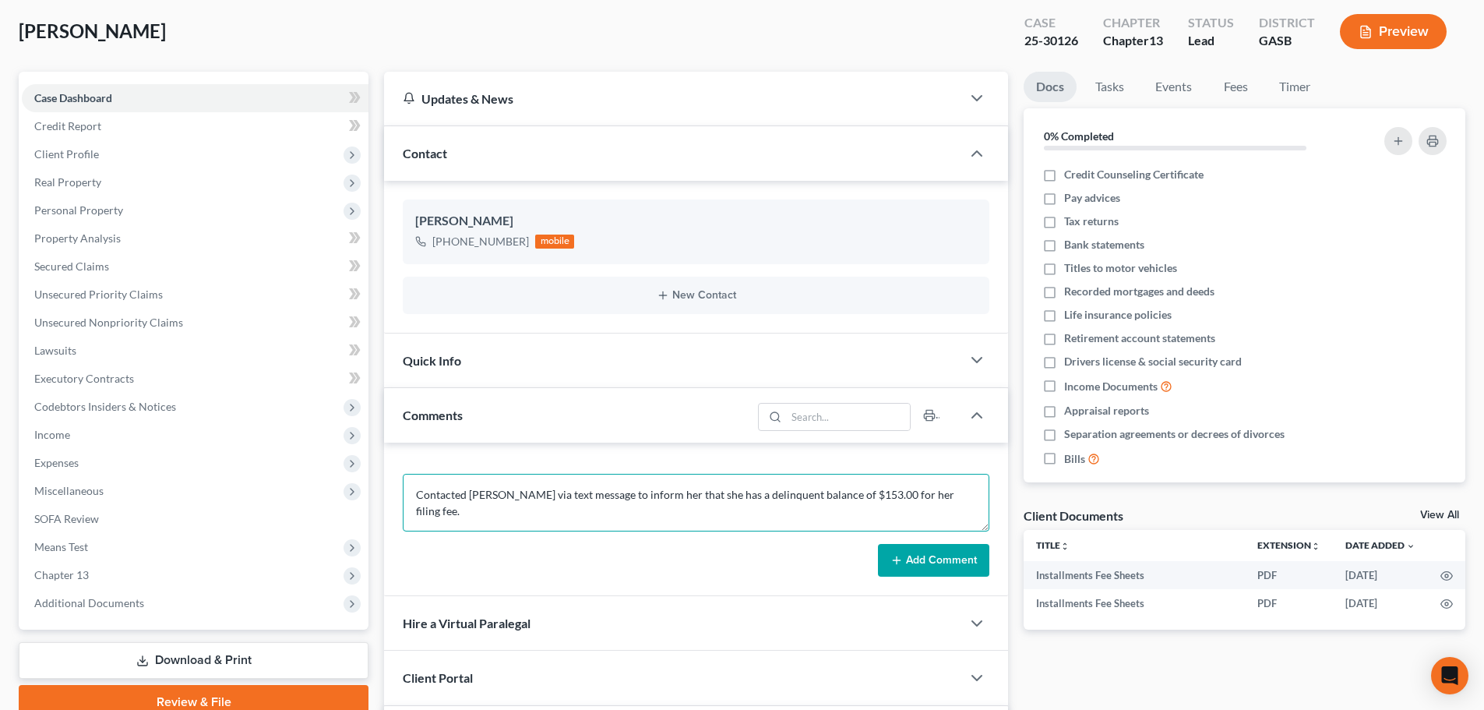
drag, startPoint x: 488, startPoint y: 495, endPoint x: 515, endPoint y: 497, distance: 27.4
click at [515, 497] on textarea "Contacted [PERSON_NAME] via text message to inform her that she has a delinquen…" at bounding box center [696, 503] width 587 height 58
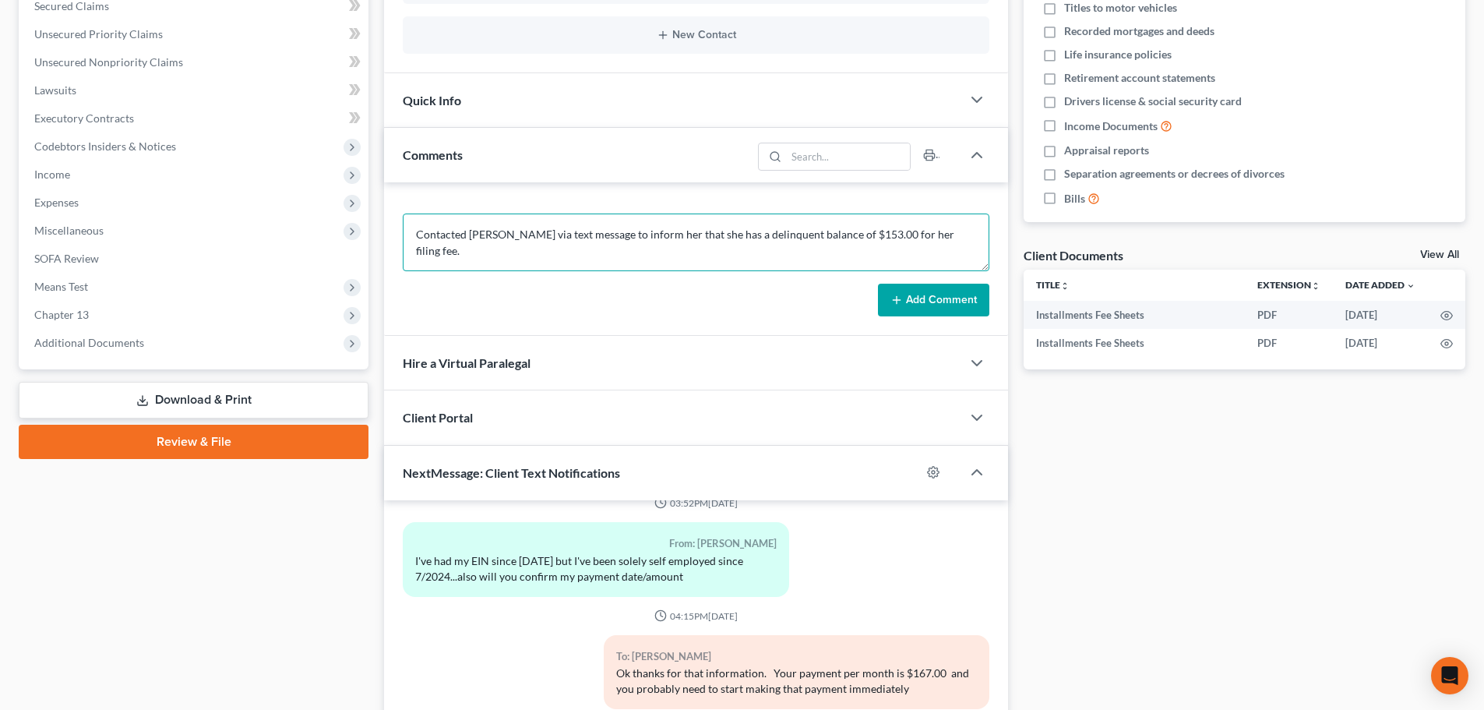
scroll to position [537, 0]
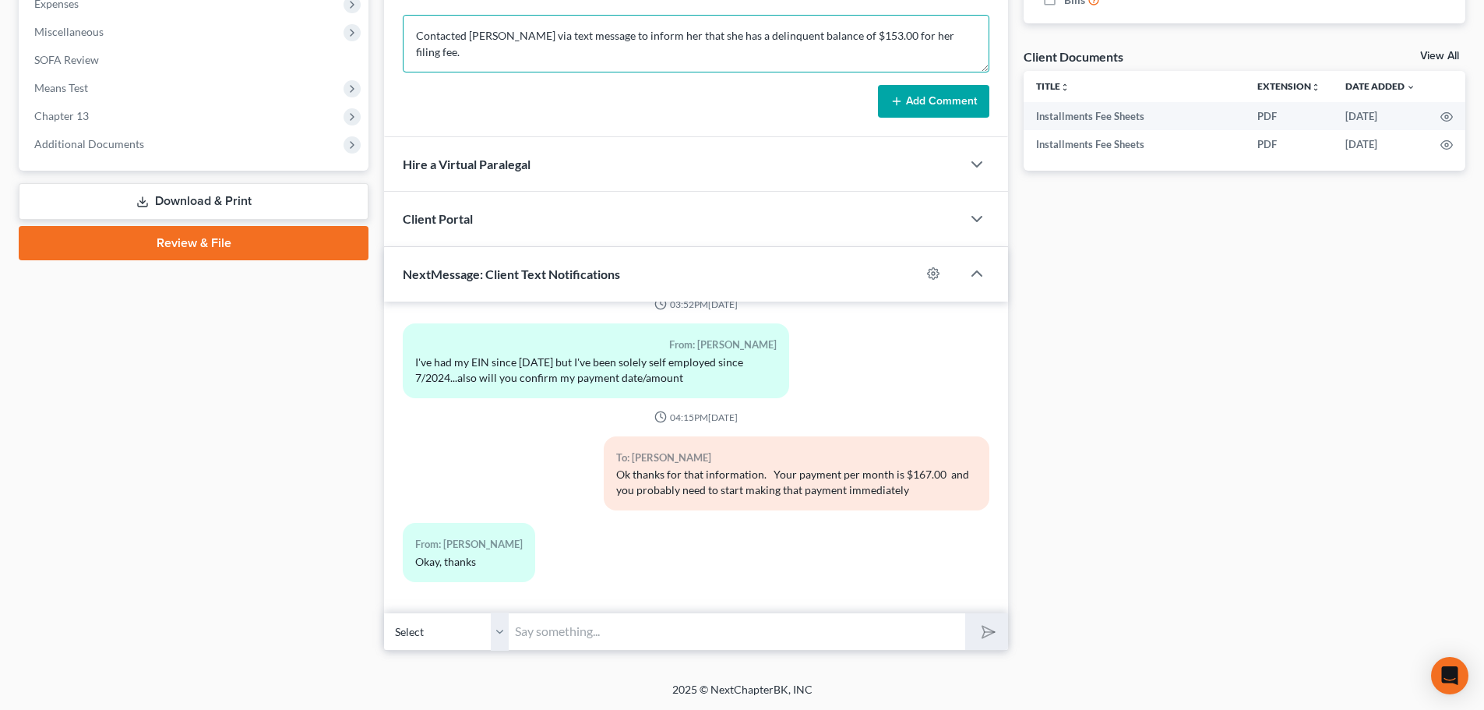
type textarea "Contacted [PERSON_NAME] via text message to inform her that she has a delinquen…"
drag, startPoint x: 566, startPoint y: 626, endPoint x: 561, endPoint y: 637, distance: 12.6
click at [562, 634] on input "text" at bounding box center [737, 631] width 456 height 38
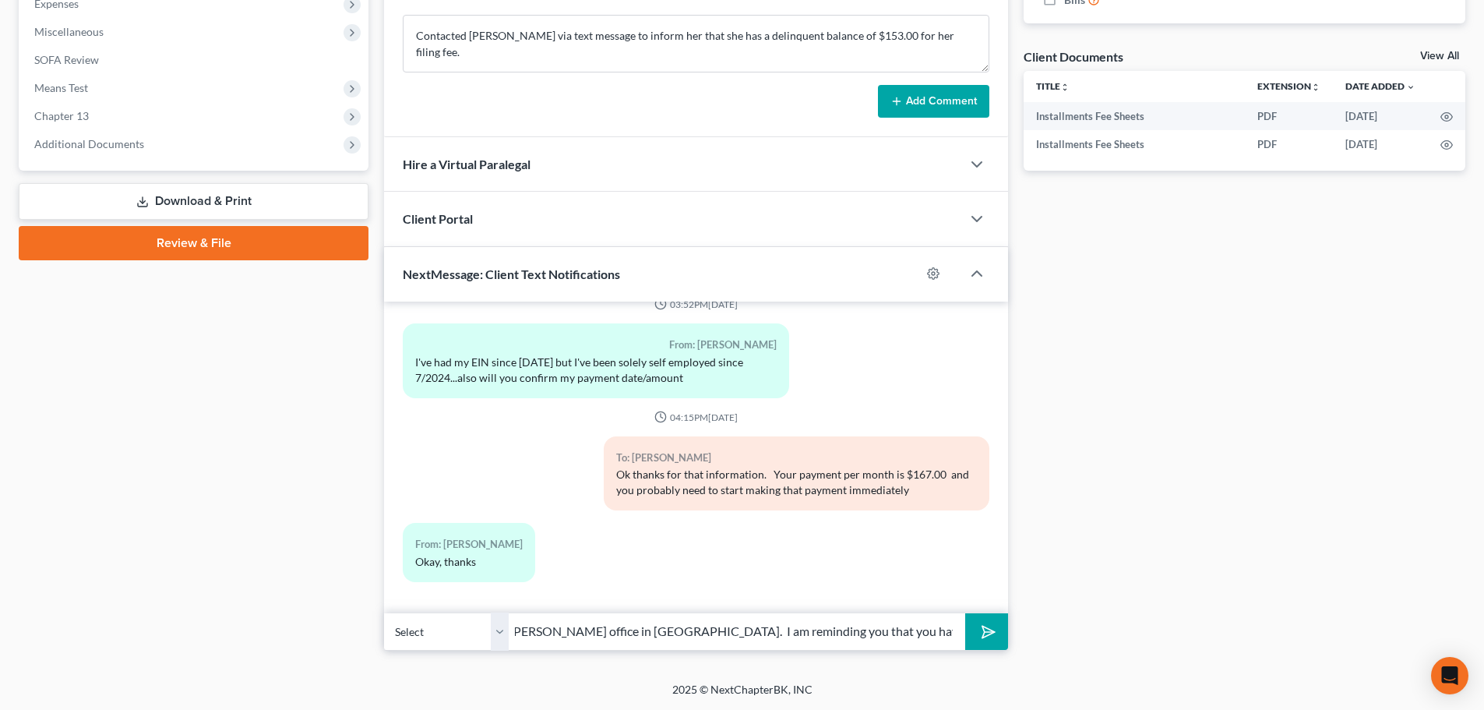
scroll to position [0, 421]
type input "Good afternoon [PERSON_NAME], this is [PERSON_NAME] from Attorney [PERSON_NAME]…"
click at [986, 634] on icon "submit" at bounding box center [985, 631] width 22 height 22
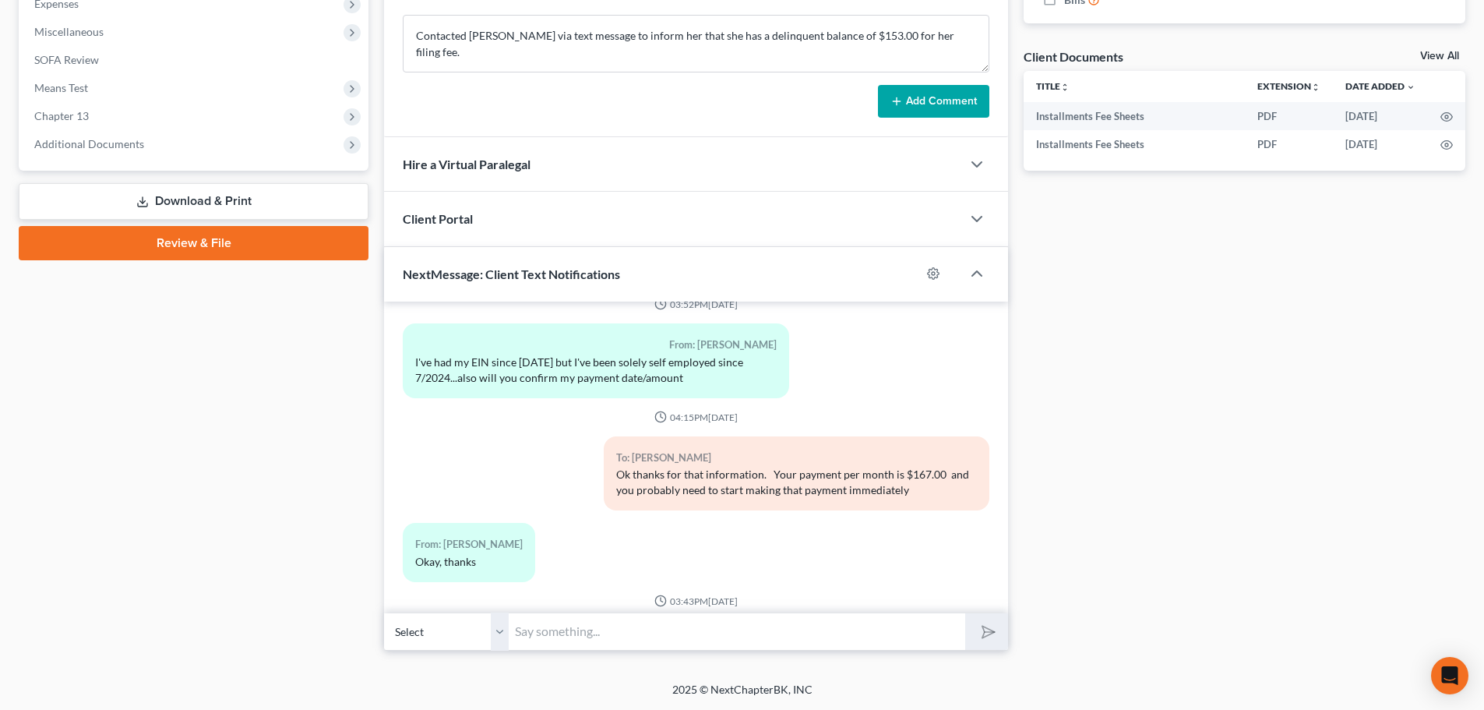
click at [557, 640] on input "text" at bounding box center [737, 631] width 456 height 38
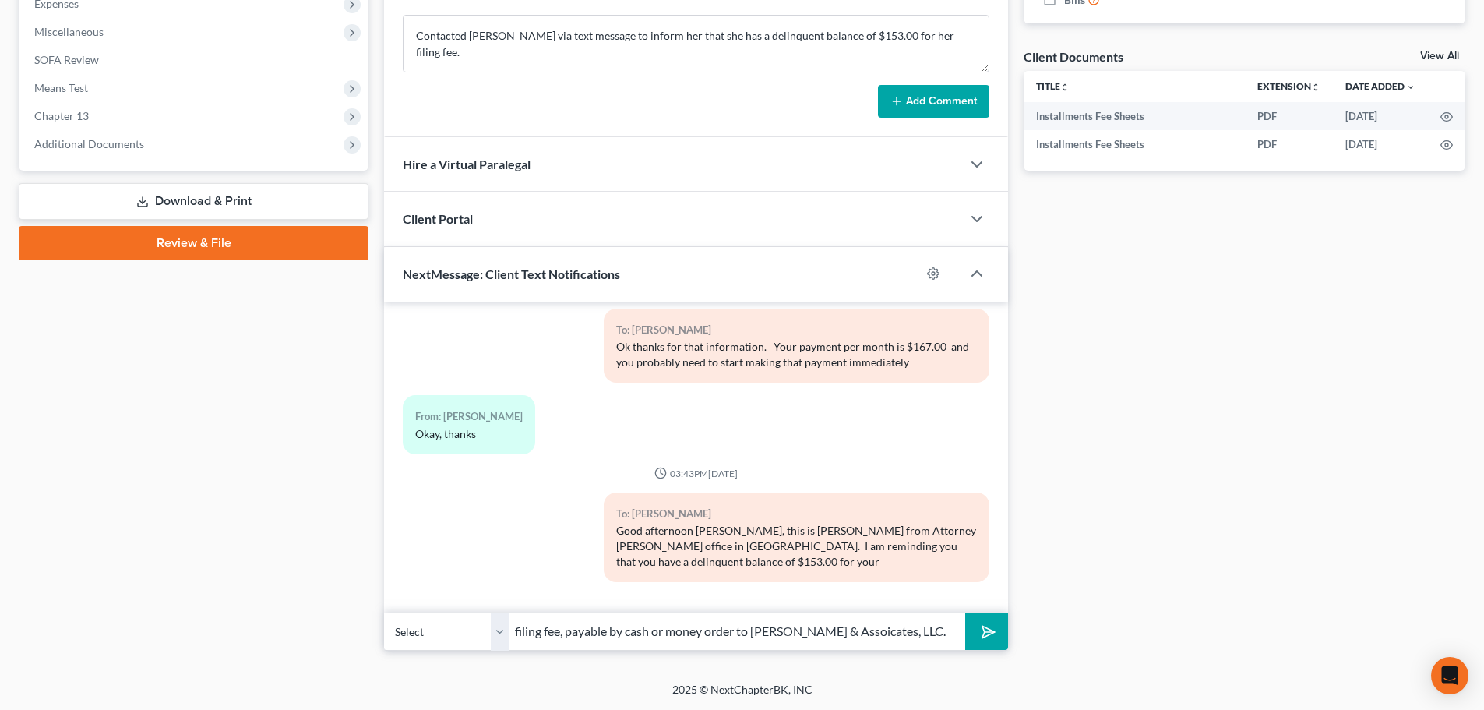
click at [893, 633] on input "filing fee, payable by cash or money order to [PERSON_NAME] & Assoicates, LLC." at bounding box center [737, 631] width 456 height 38
click at [949, 633] on input "filing fee, payable by cash or money order to [PERSON_NAME] & Associates, LLC." at bounding box center [737, 631] width 456 height 38
type input "filing fee, payable by cash or money order to [PERSON_NAME] & Associates, LLC. …"
click at [988, 633] on icon "submit" at bounding box center [985, 631] width 22 height 22
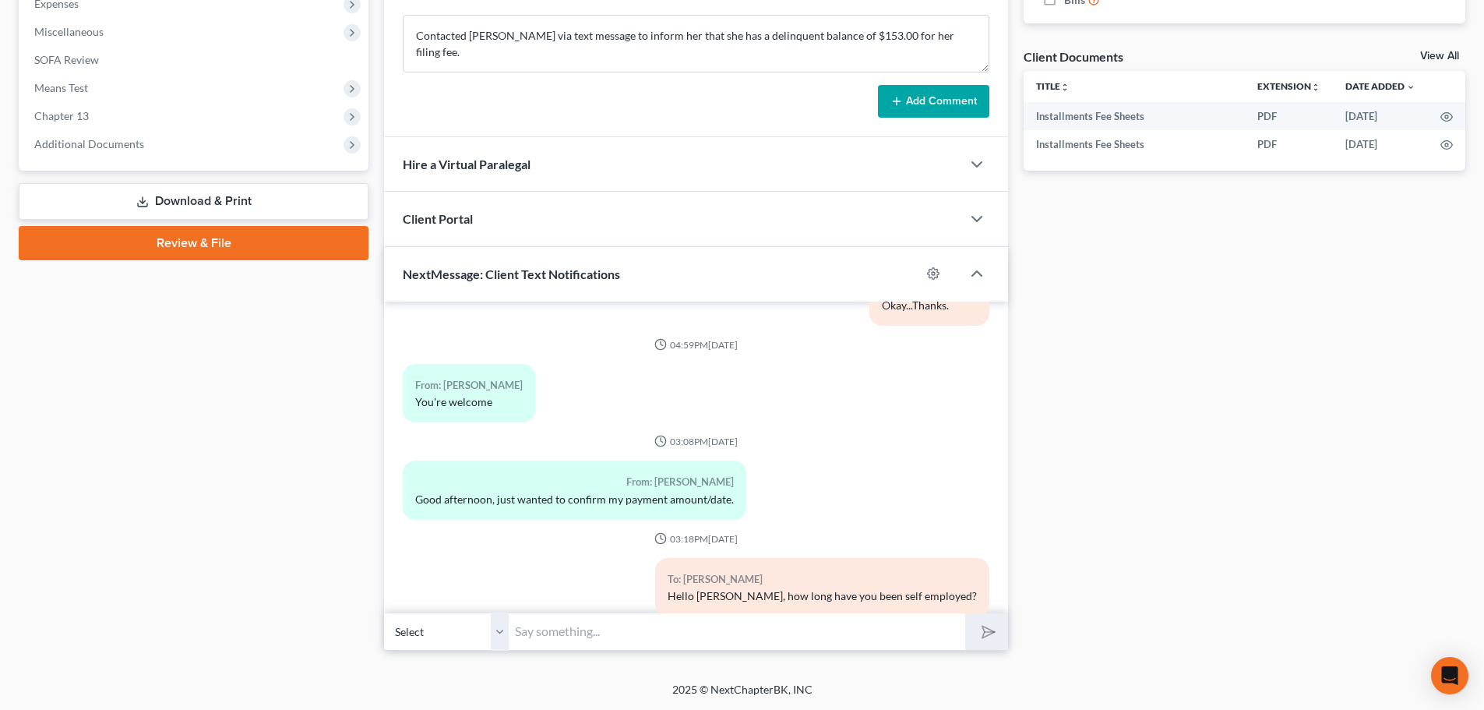
scroll to position [1420, 0]
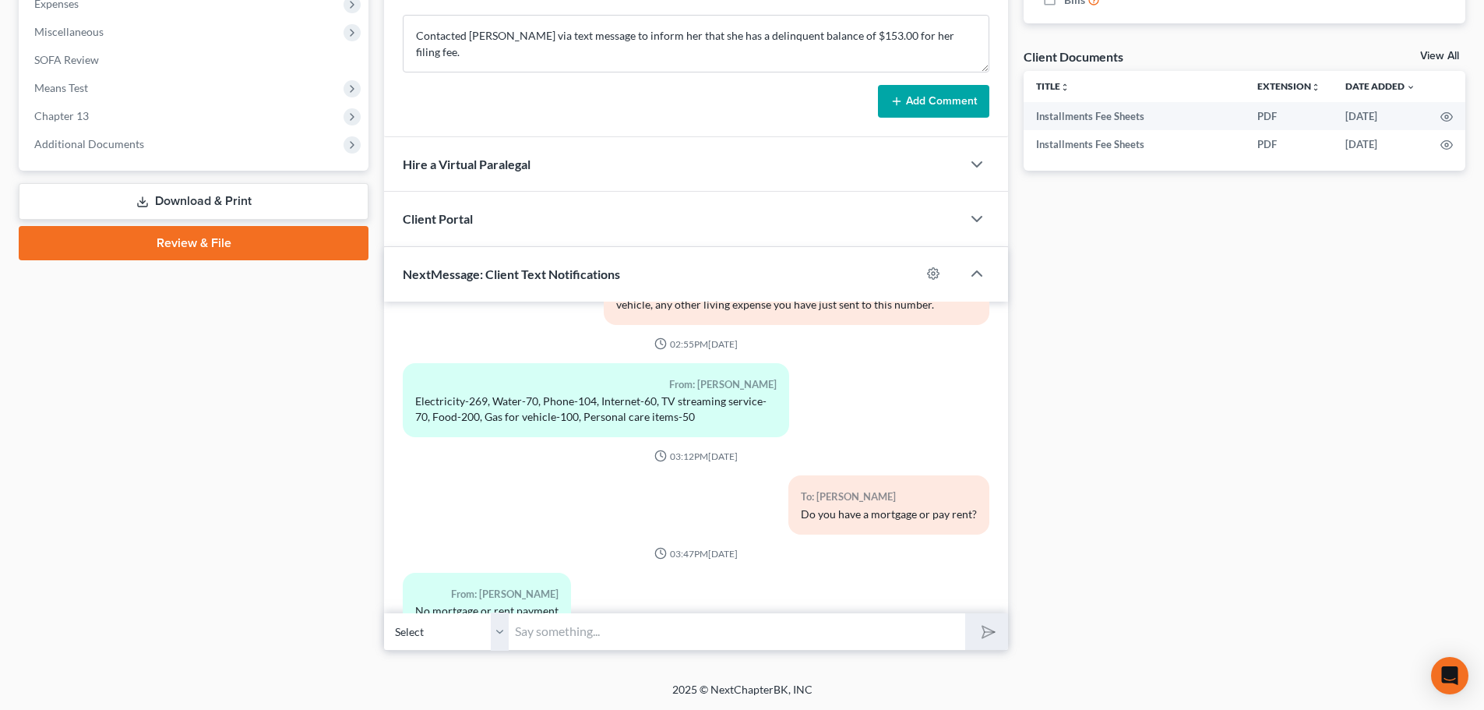
click at [1179, 376] on div "Docs Tasks Events Fees Timer 0% Completed Nothing here yet! Credit Counseling C…" at bounding box center [1244, 132] width 457 height 1038
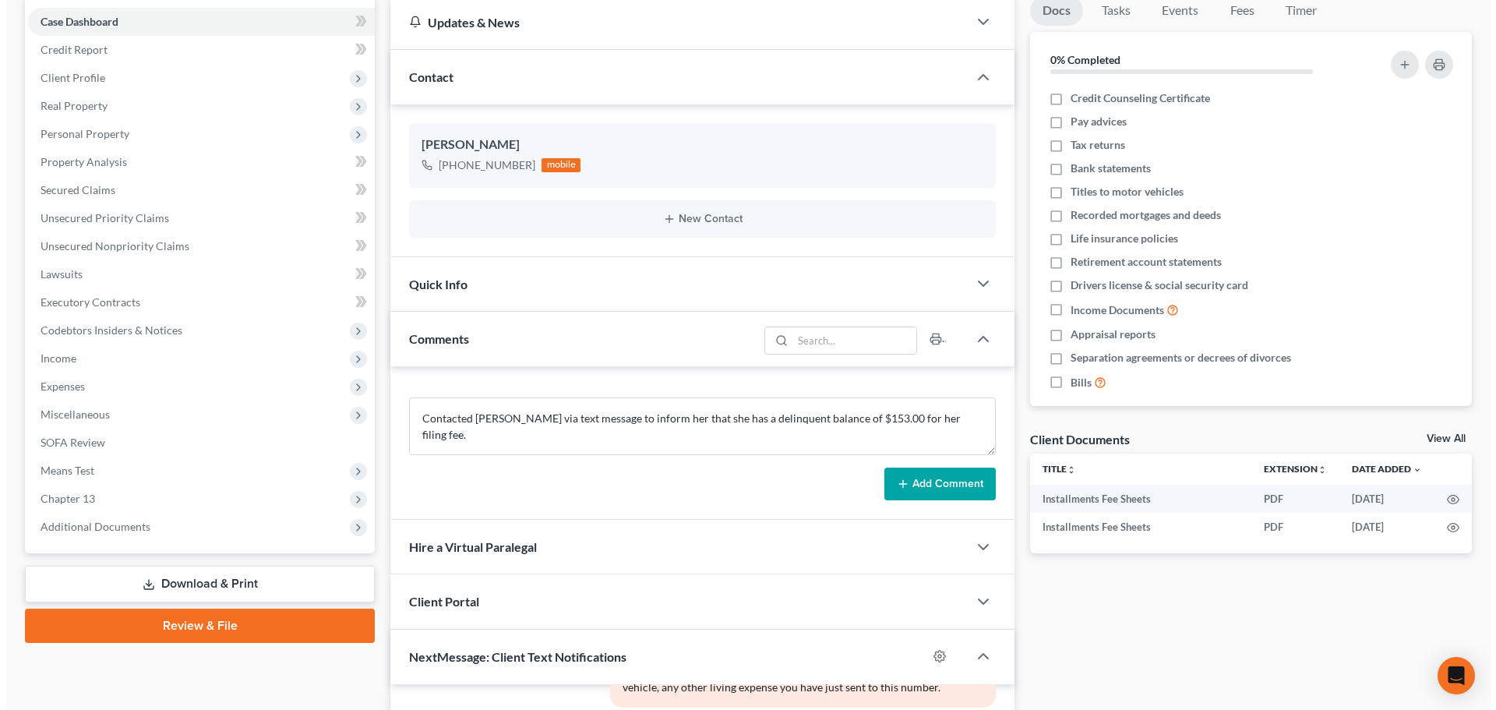
scroll to position [0, 0]
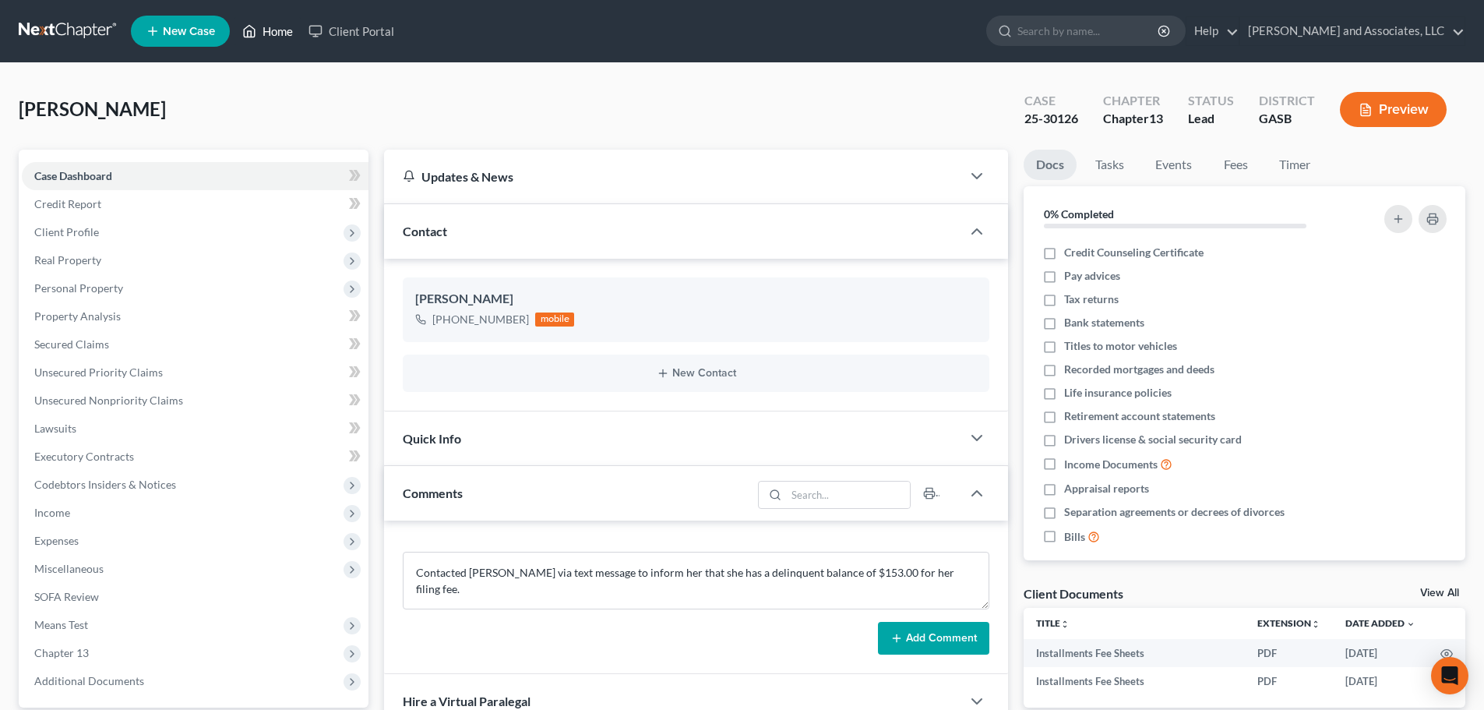
click at [268, 30] on link "Home" at bounding box center [267, 31] width 66 height 28
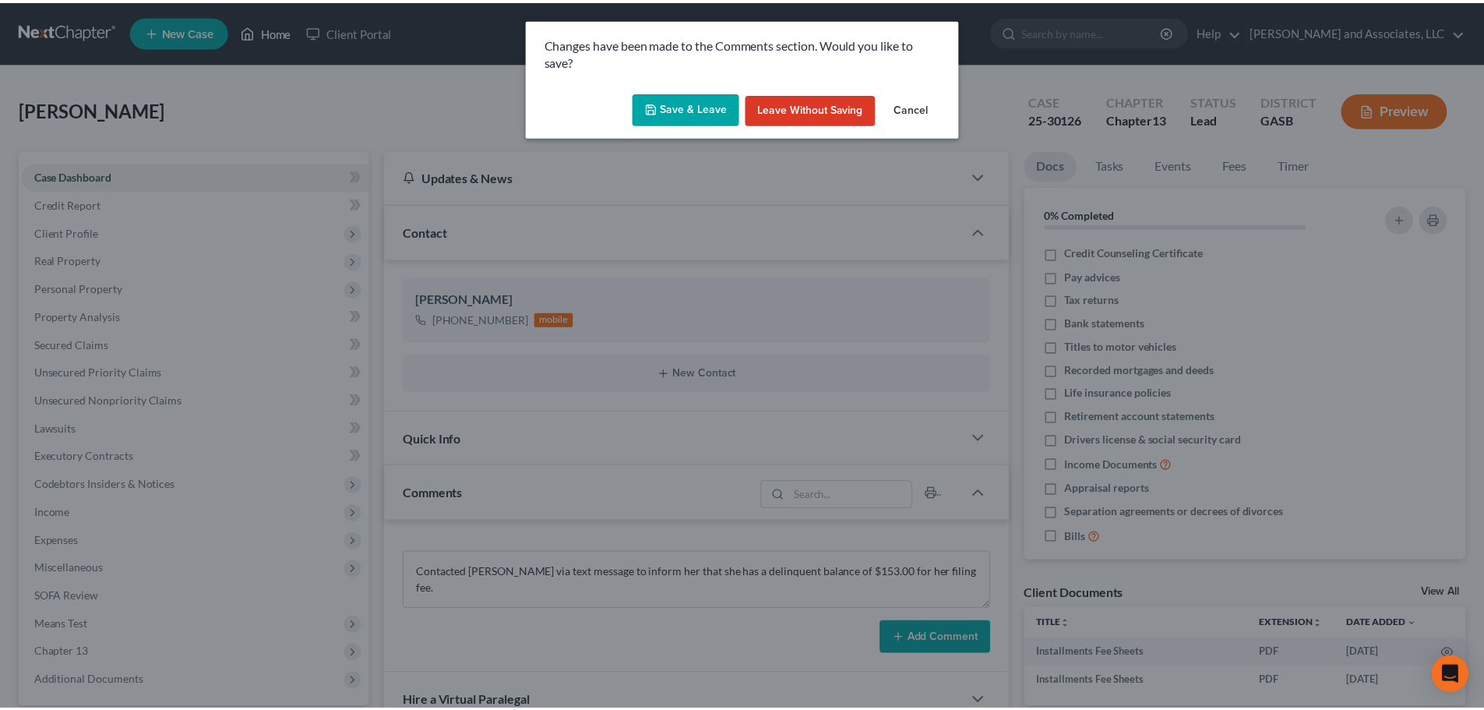
scroll to position [1389, 0]
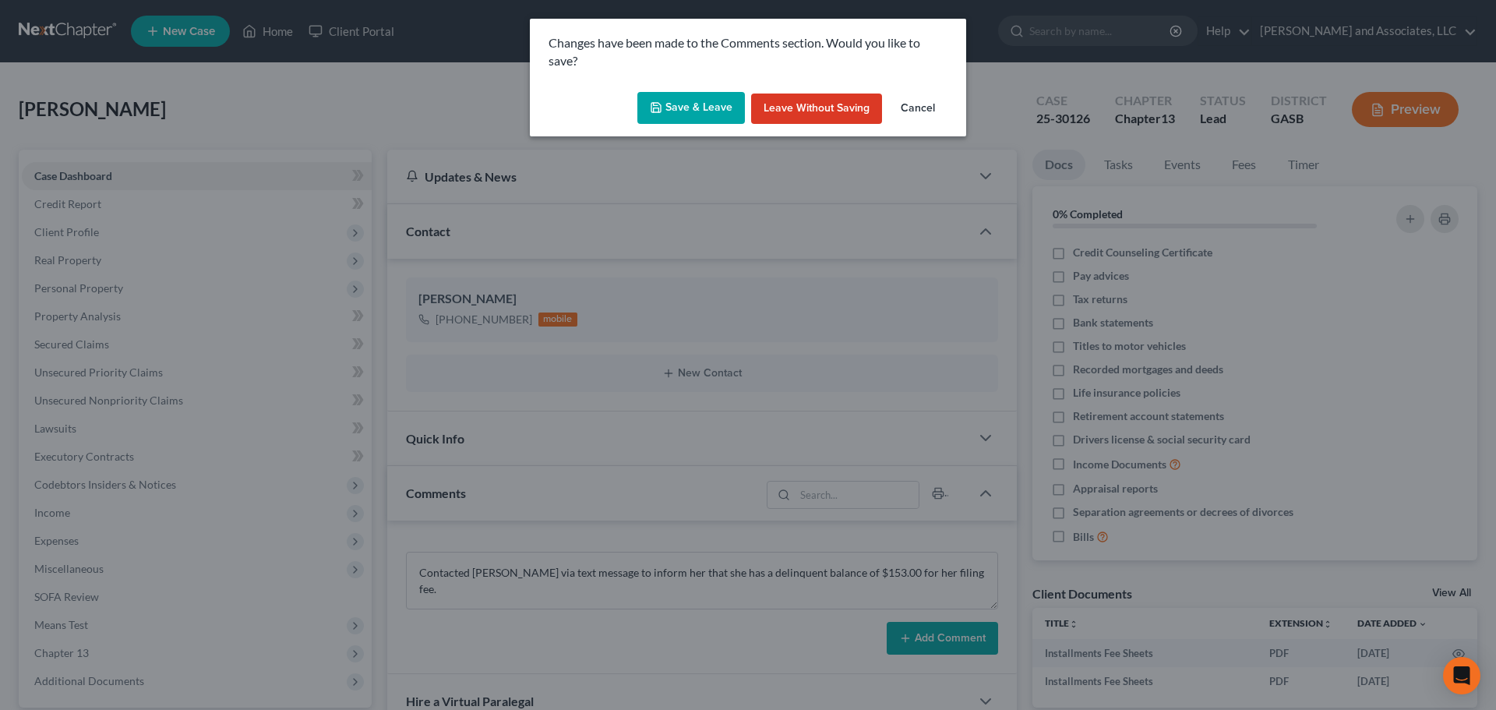
drag, startPoint x: 688, startPoint y: 106, endPoint x: 694, endPoint y: 112, distance: 8.8
click at [689, 106] on button "Save & Leave" at bounding box center [690, 108] width 107 height 33
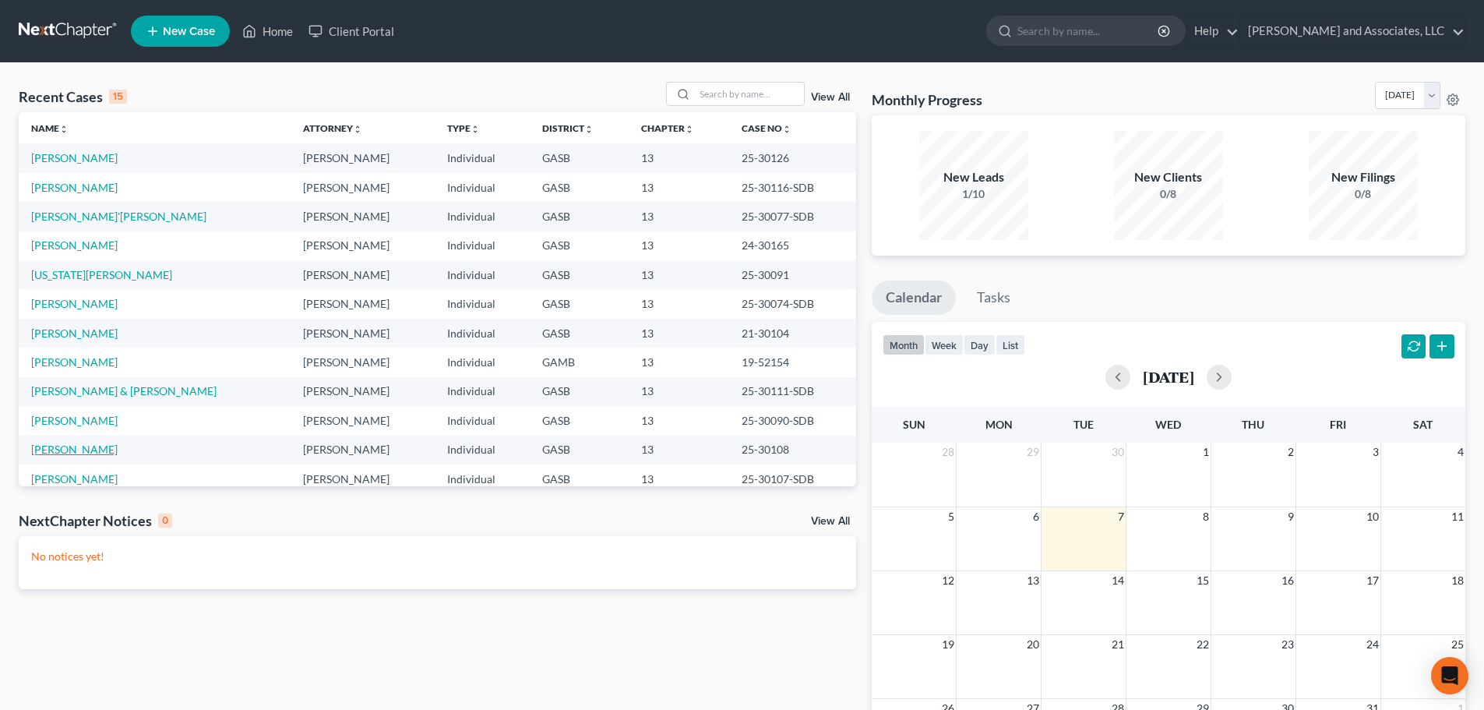
click at [73, 452] on link "[PERSON_NAME]" at bounding box center [74, 448] width 86 height 13
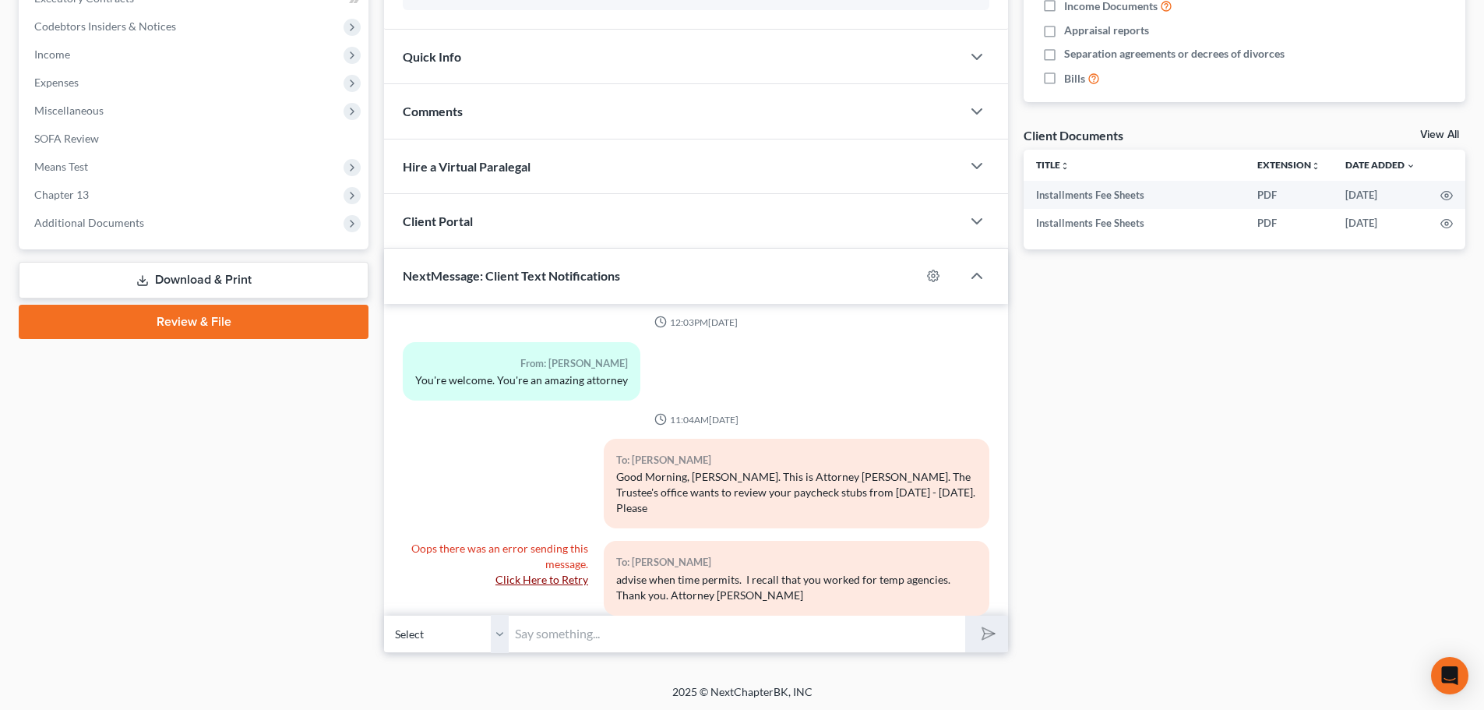
scroll to position [460, 0]
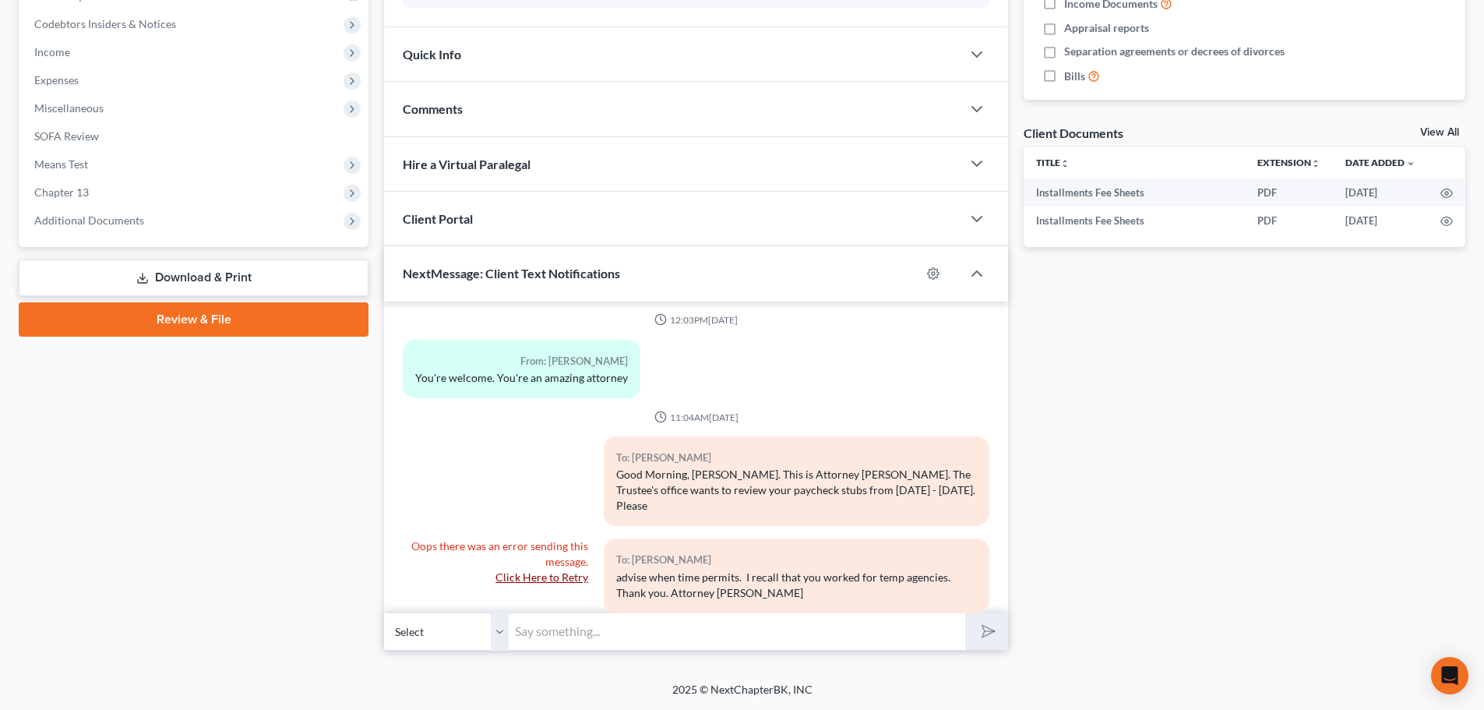
click at [541, 570] on link "Click Here to Retry" at bounding box center [541, 576] width 93 height 13
click at [541, 632] on input "text" at bounding box center [737, 631] width 456 height 38
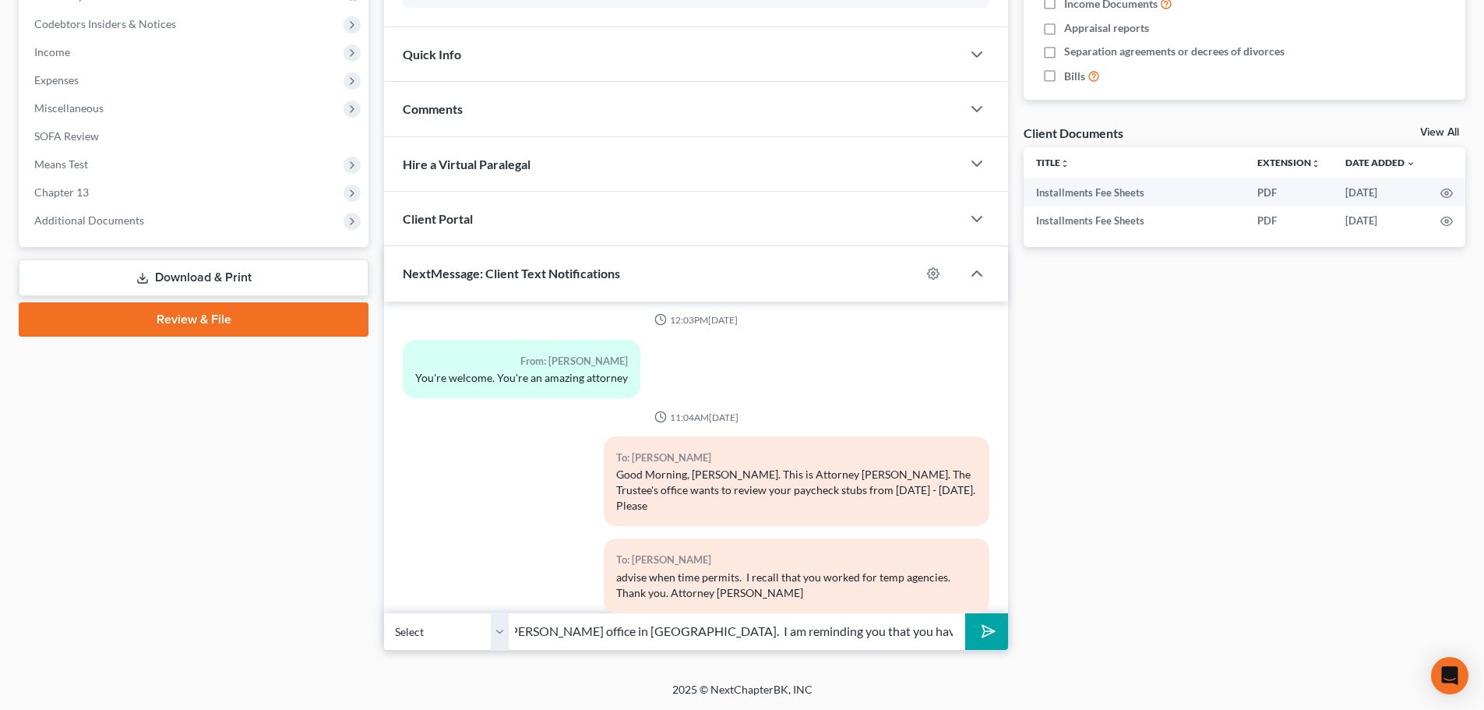
scroll to position [0, 417]
type input "Good afternoon [PERSON_NAME], this is [PERSON_NAME] from Attorney [PERSON_NAME]…"
click at [981, 632] on icon "submit" at bounding box center [985, 631] width 22 height 22
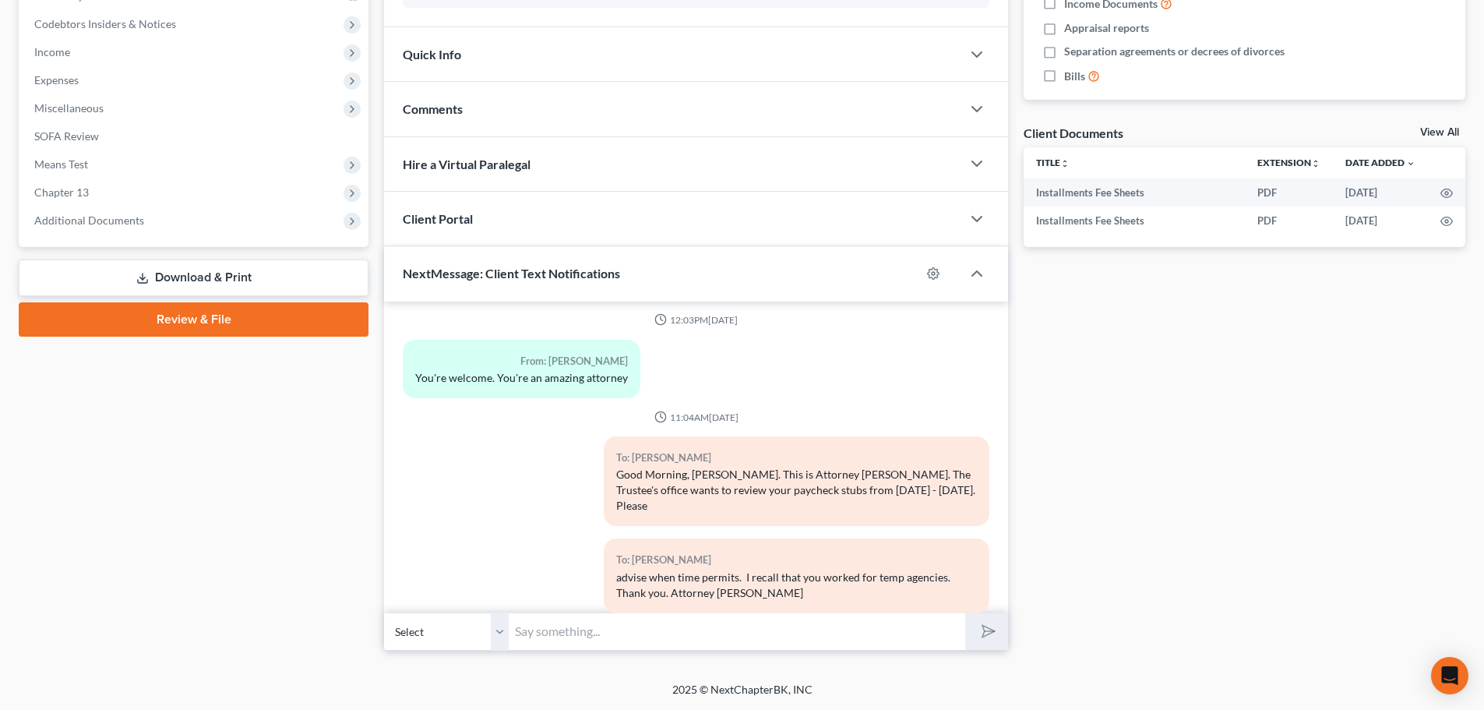
scroll to position [4508, 0]
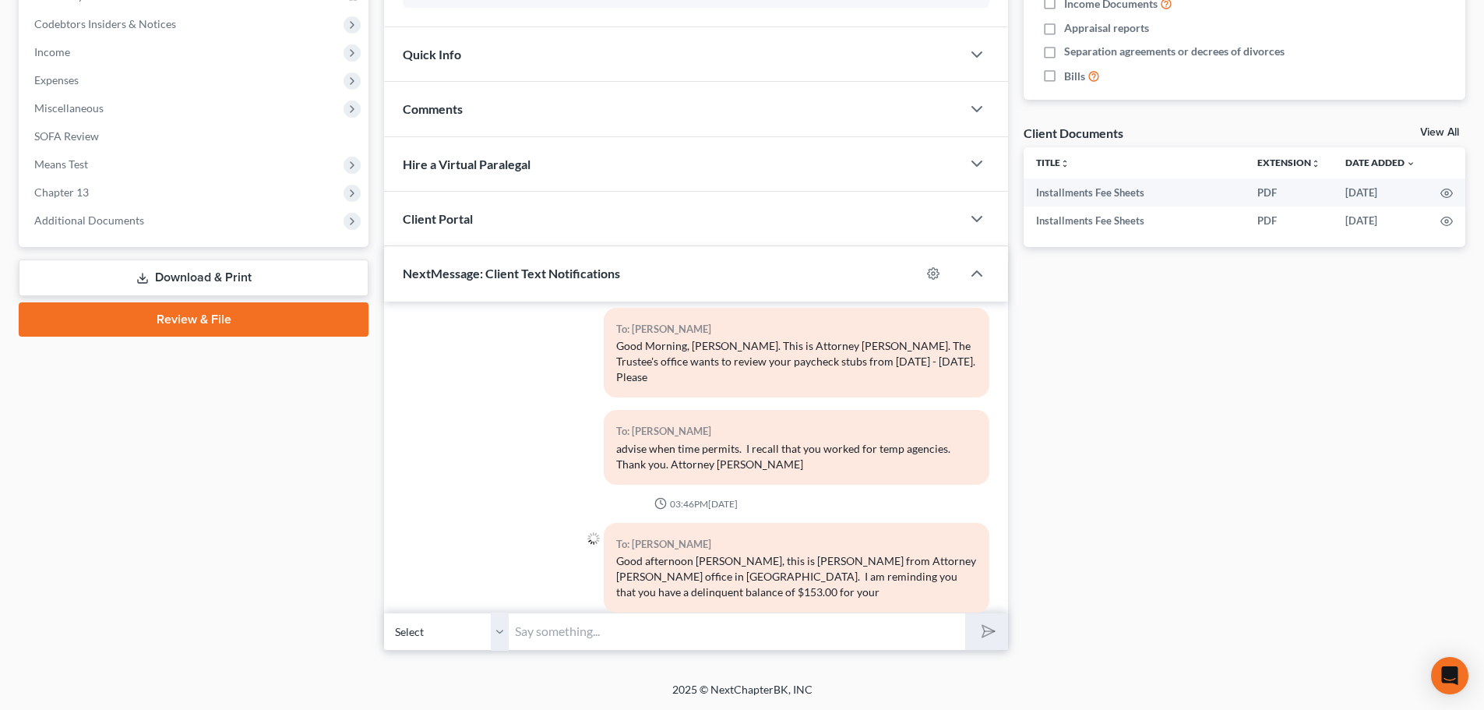
click at [579, 640] on input "text" at bounding box center [737, 631] width 456 height 38
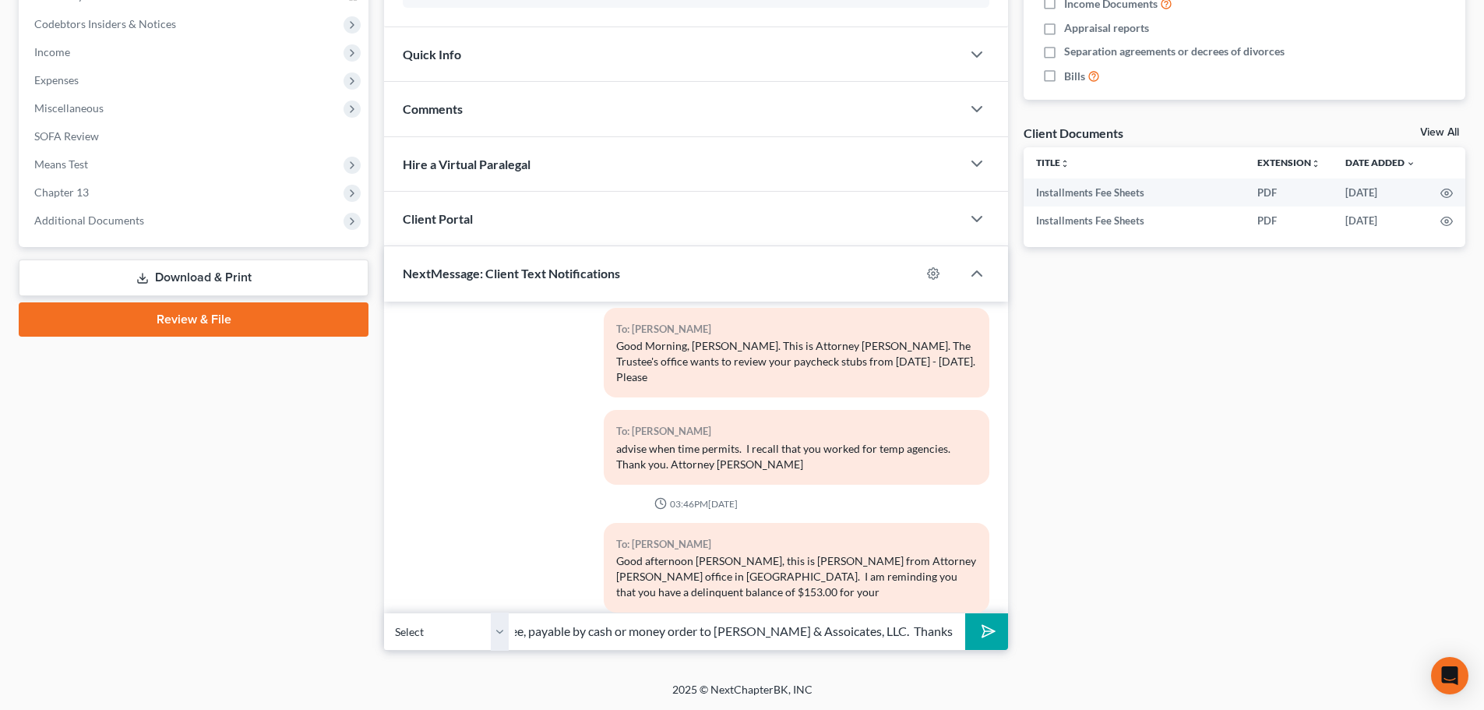
scroll to position [0, 39]
click at [839, 632] on input "filing fee, payable by cash or money order to [PERSON_NAME] & Assoicates, LLC. …" at bounding box center [737, 631] width 456 height 38
click at [743, 634] on input "filing fee, payable by cash or money order to [PERSON_NAME] & Associates, LLC. …" at bounding box center [737, 631] width 456 height 38
type input "filing fee, payable by cash or money order to [PERSON_NAME] & Associates, LLC. …"
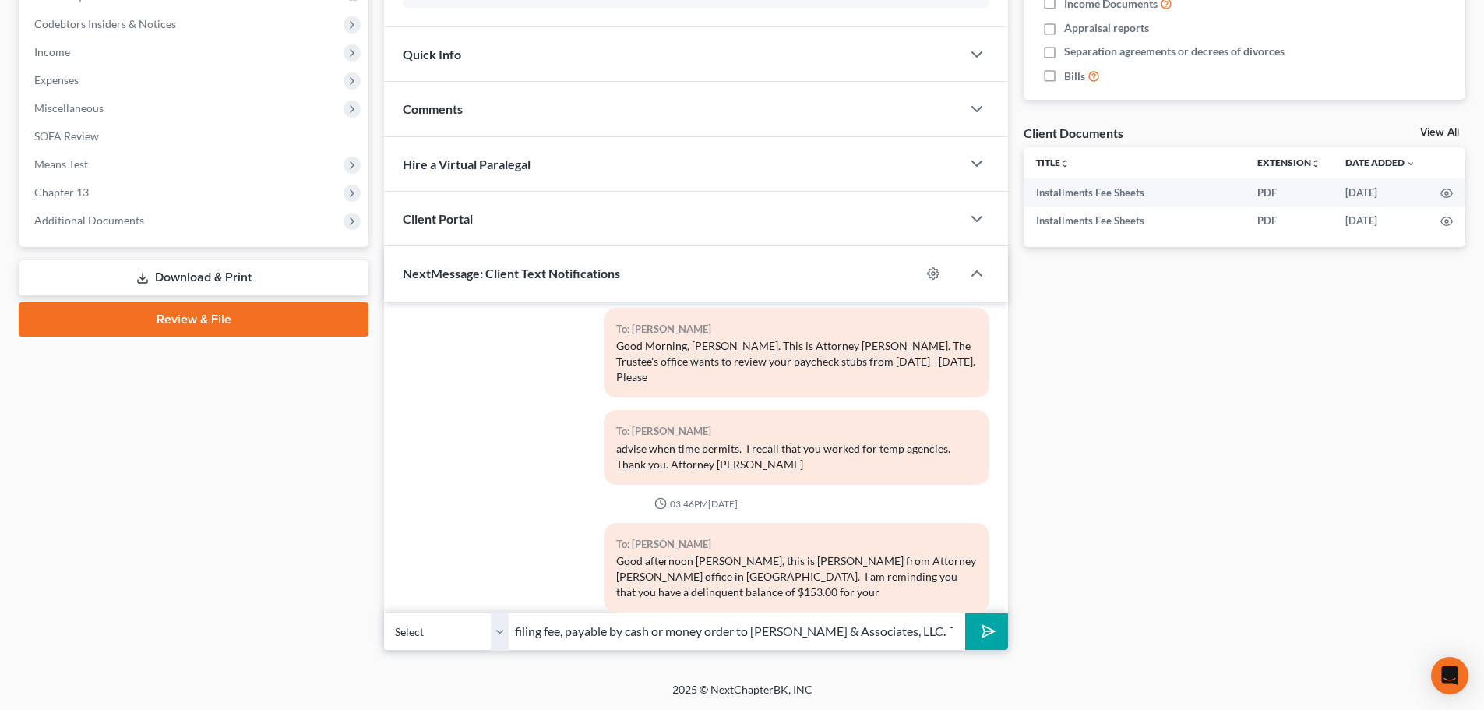
click at [989, 636] on icon "submit" at bounding box center [985, 631] width 22 height 22
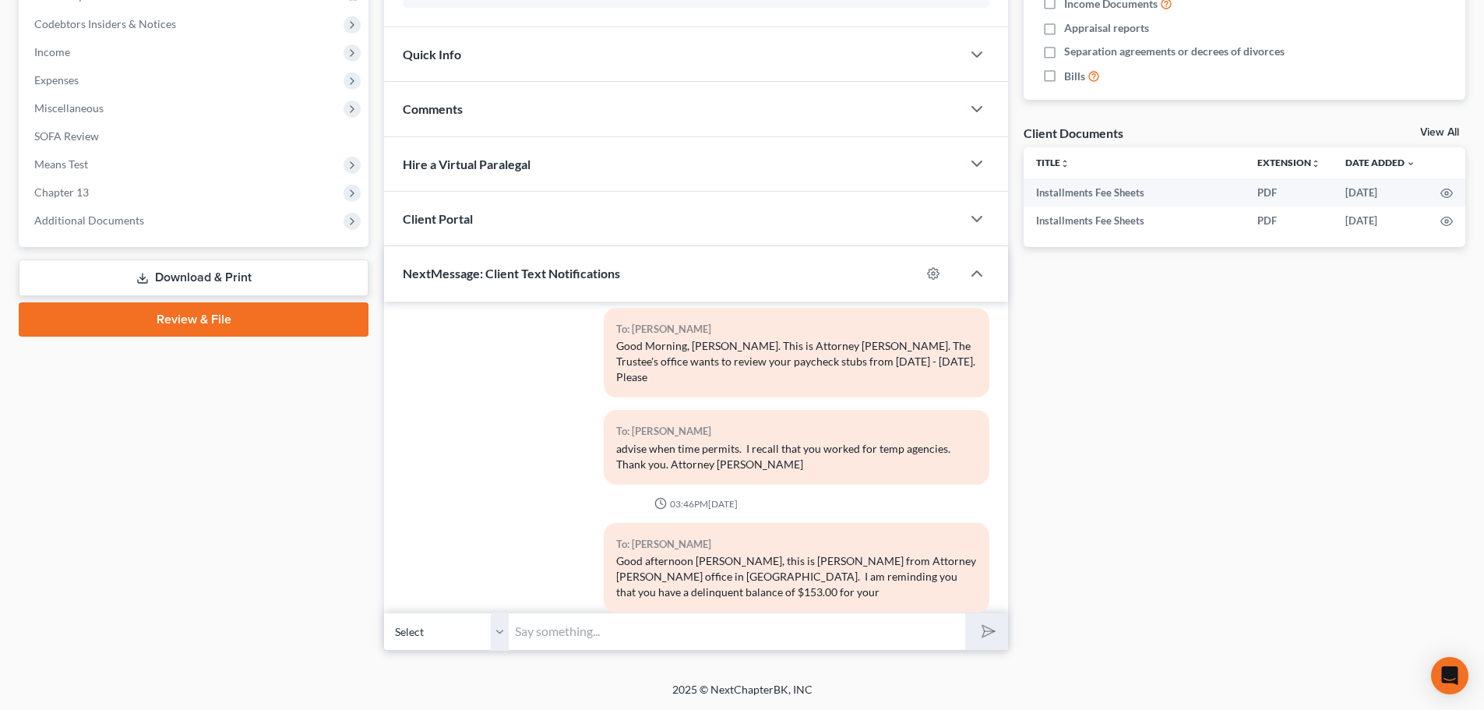
scroll to position [4594, 0]
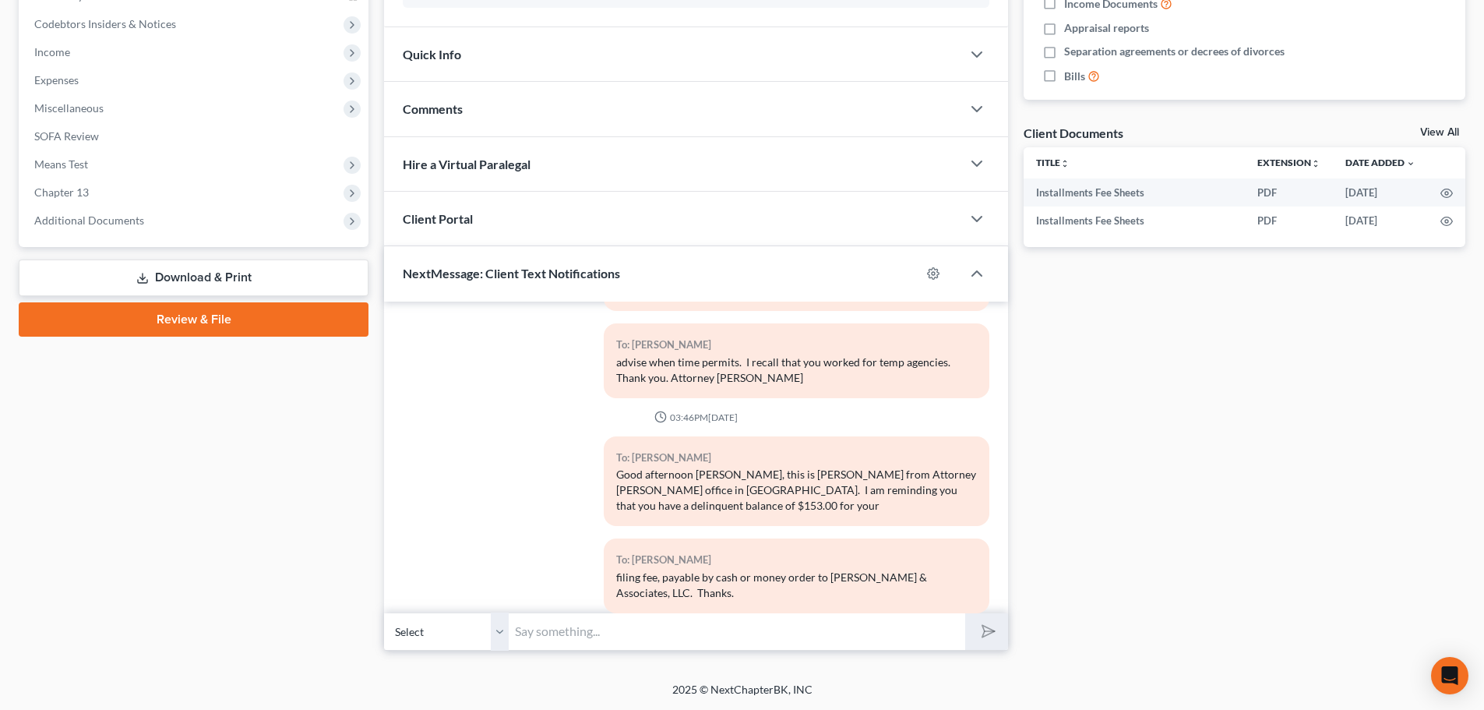
click at [502, 498] on div "To: [PERSON_NAME] Good afternoon [PERSON_NAME], this is [PERSON_NAME] from Atto…" at bounding box center [696, 487] width 602 height 102
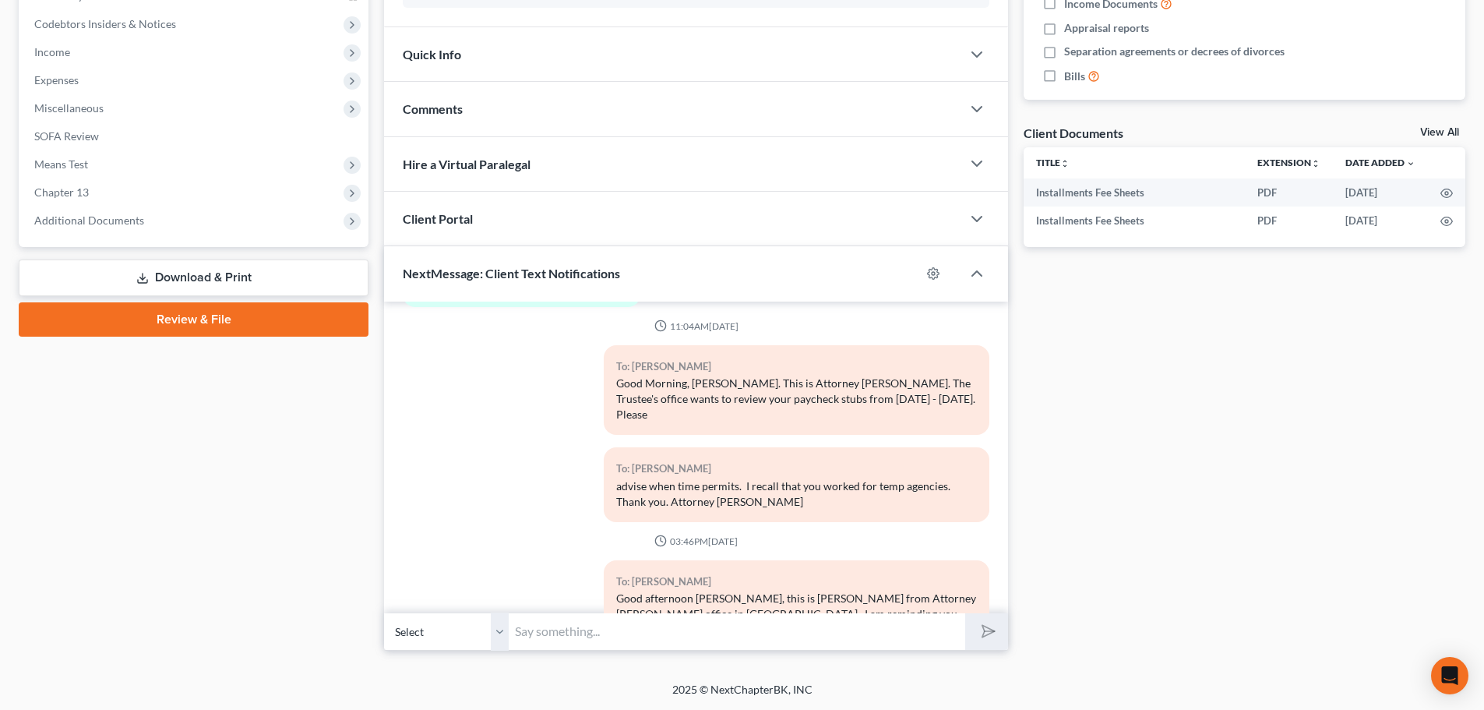
scroll to position [4049, 0]
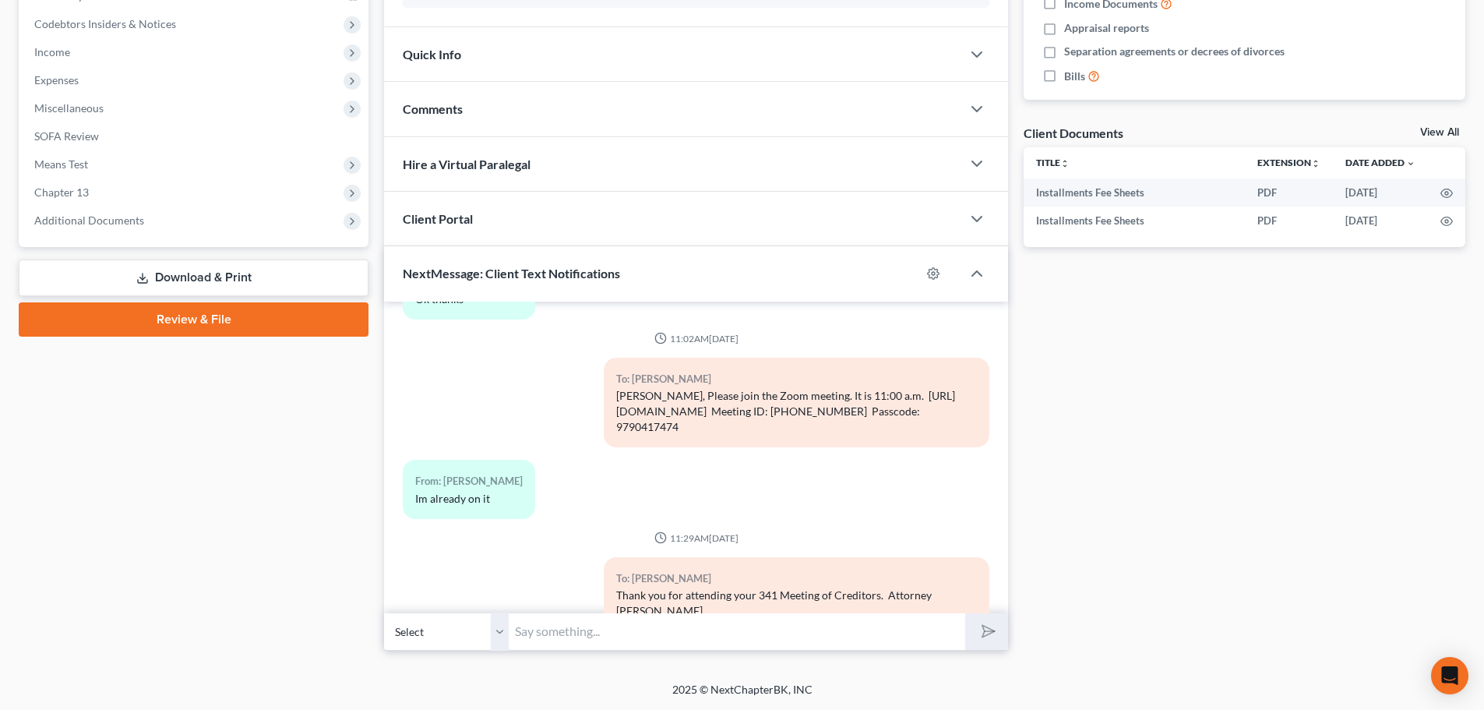
click at [1158, 408] on div "Docs Tasks Events Fees Timer 0% Completed Nothing here yet! Credit Counseling C…" at bounding box center [1244, 169] width 457 height 961
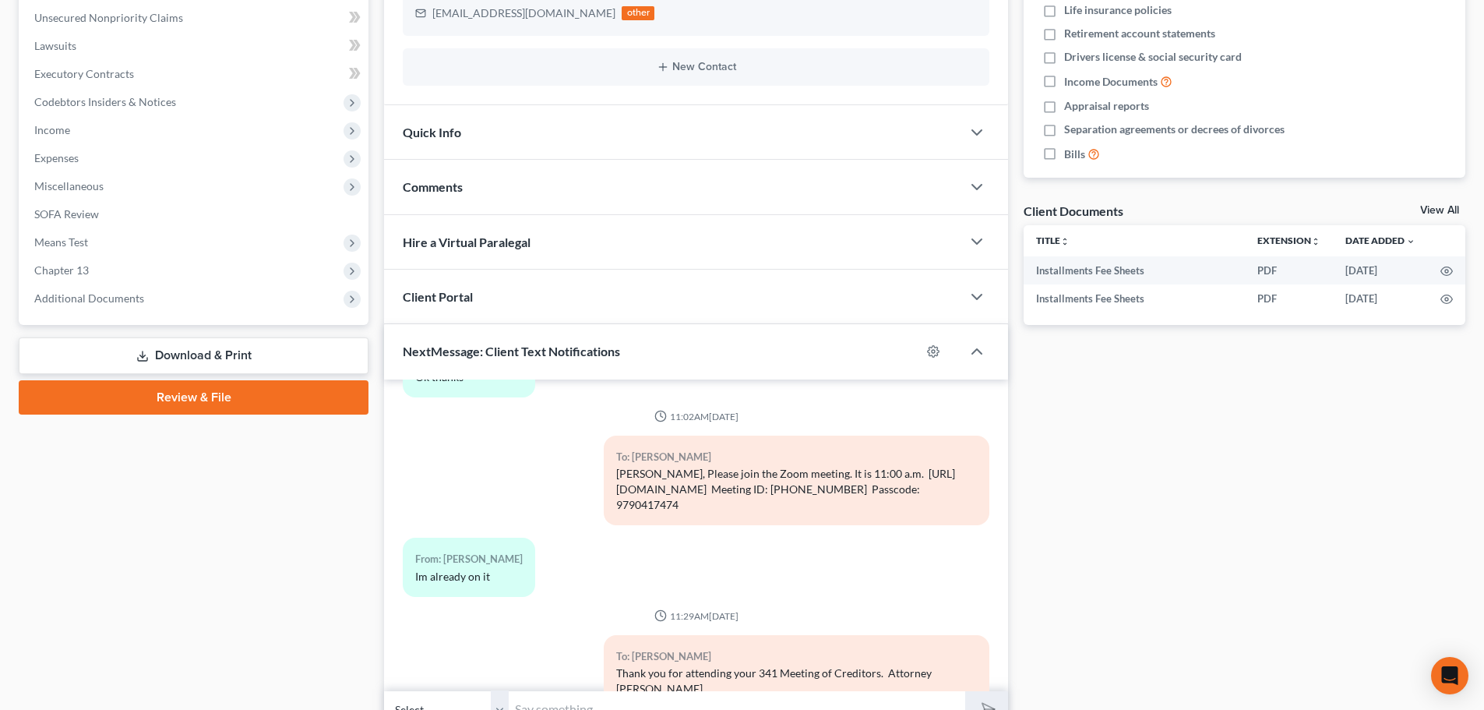
scroll to position [0, 0]
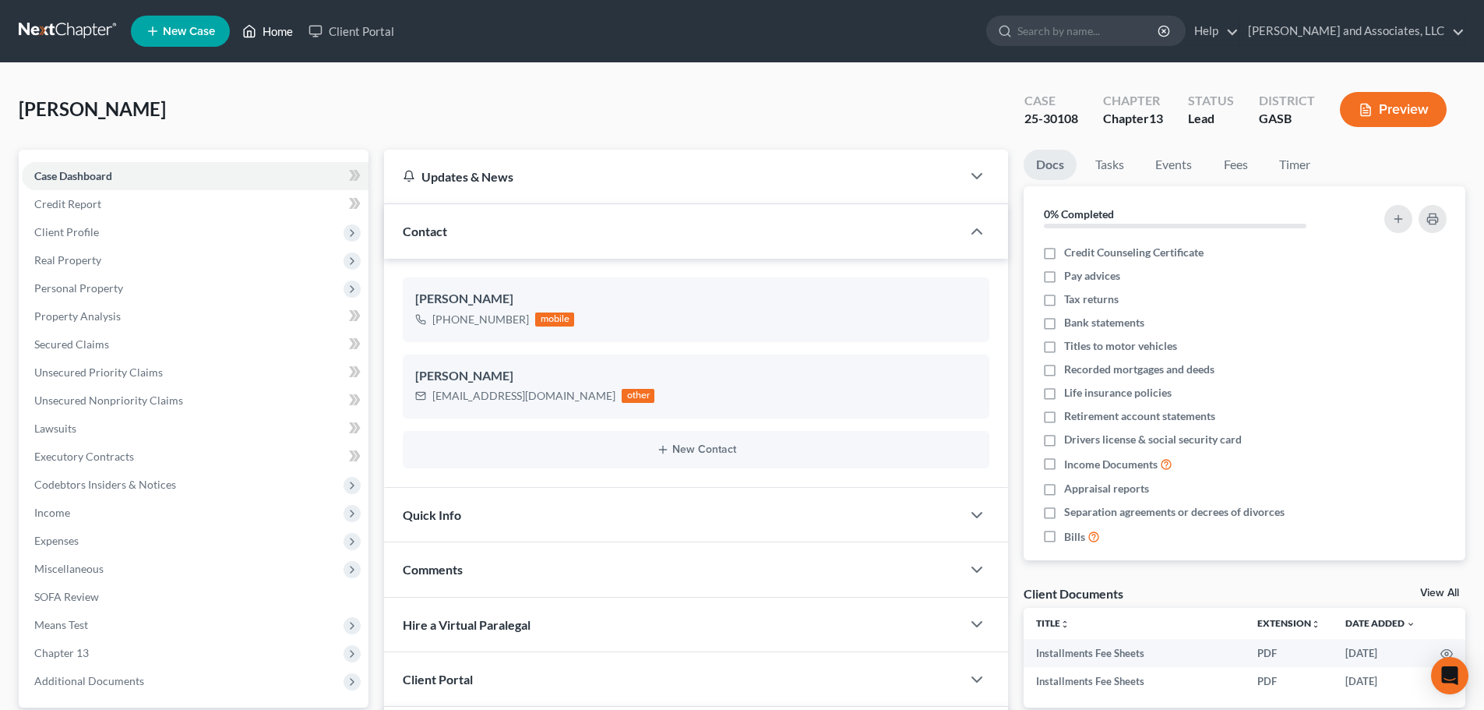
click at [270, 33] on link "Home" at bounding box center [267, 31] width 66 height 28
